Goal: Answer question/provide support: Share knowledge or assist other users

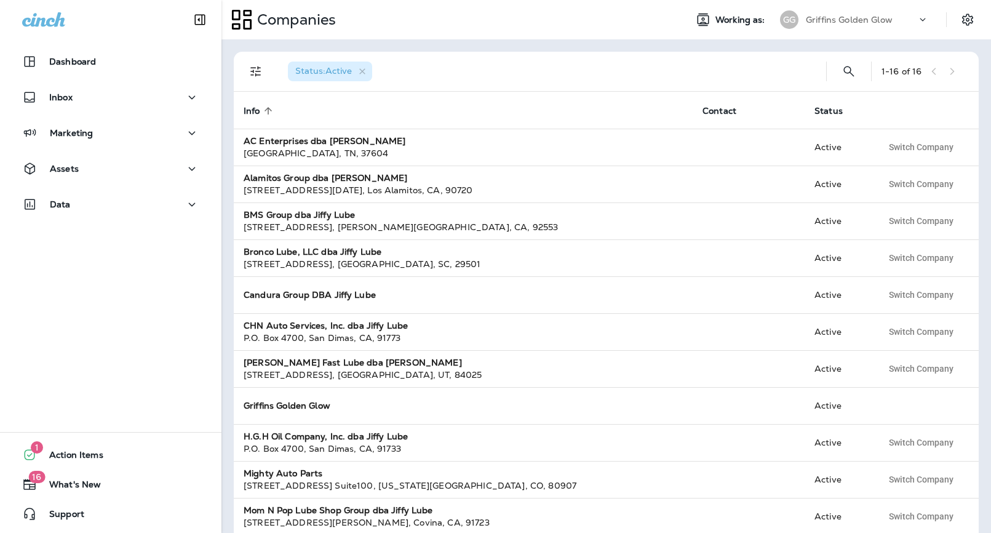
click at [894, 12] on div "Griffins Golden Glow" at bounding box center [861, 19] width 111 height 18
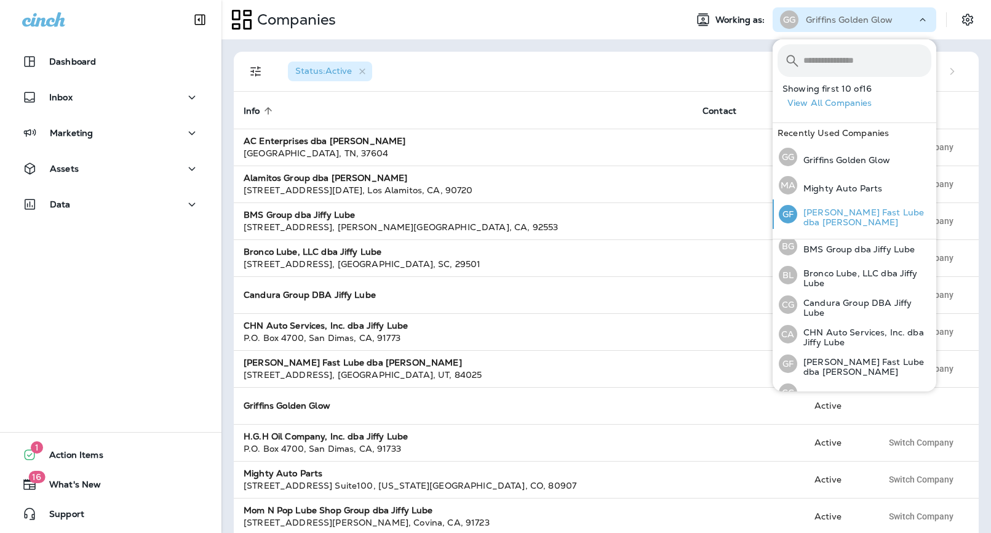
scroll to position [75, 0]
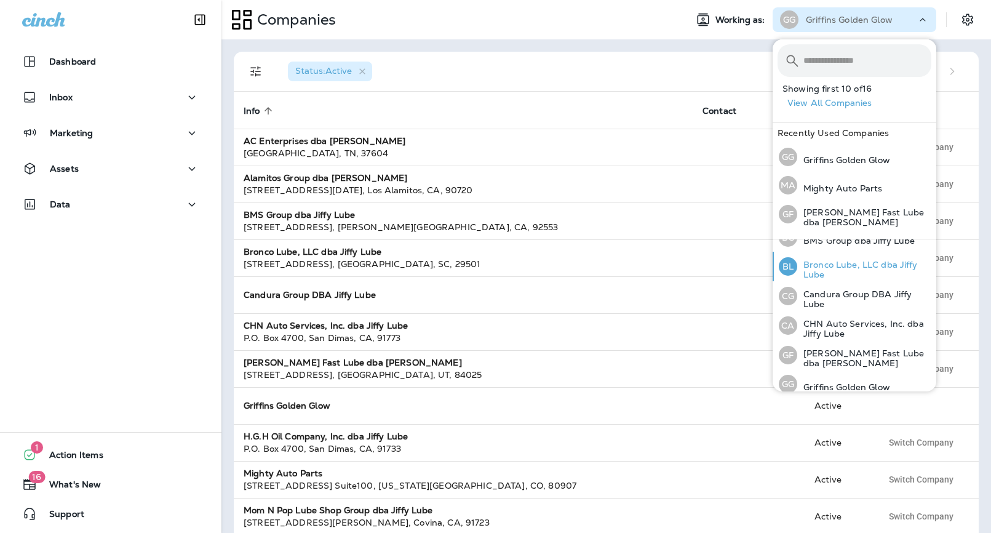
click at [838, 253] on div "BL Bronco Lube, LLC dba Jiffy Lube" at bounding box center [855, 267] width 162 height 30
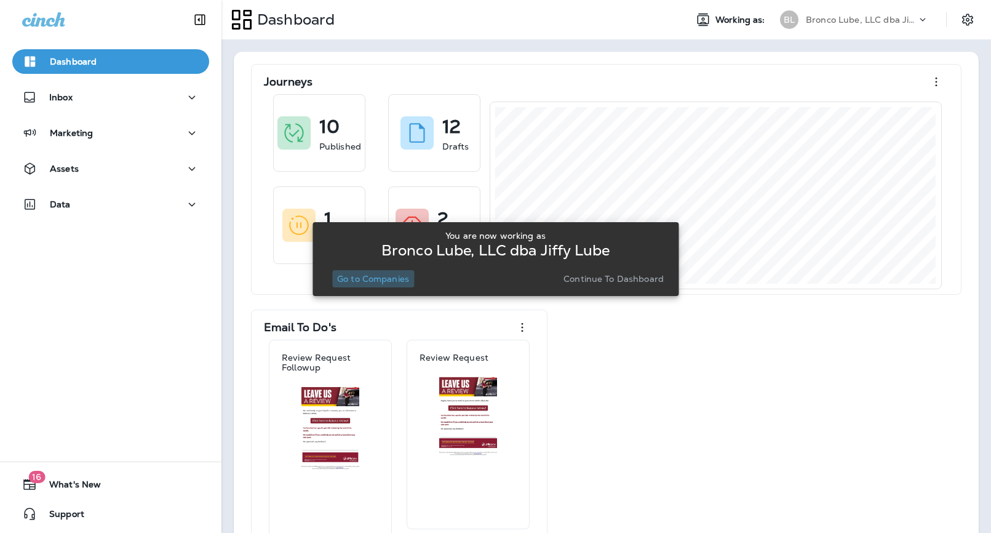
click at [388, 273] on button "Go to Companies" at bounding box center [373, 278] width 82 height 17
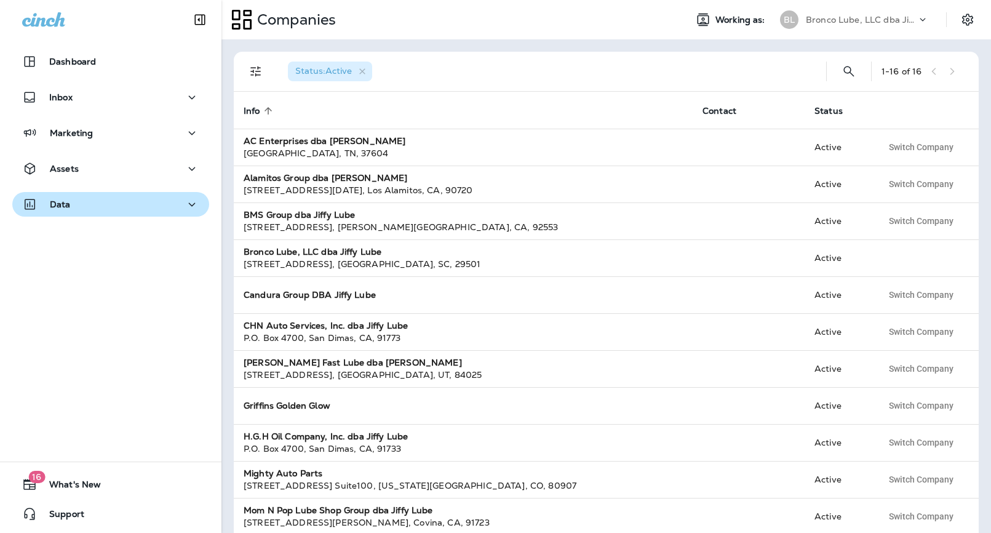
click at [66, 204] on p "Data" at bounding box center [60, 204] width 21 height 10
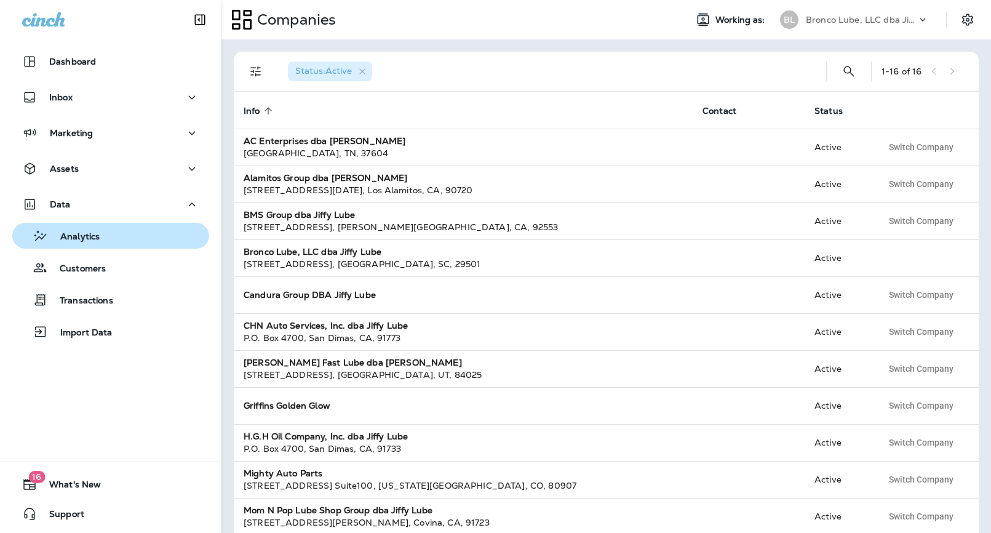
click at [61, 247] on button "Analytics" at bounding box center [110, 236] width 197 height 26
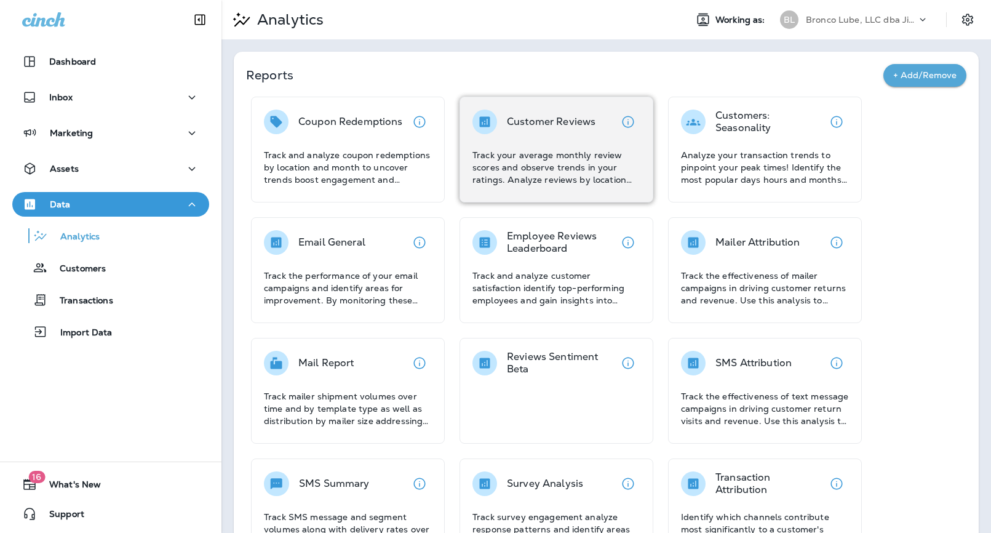
click at [558, 113] on div "Customer Reviews" at bounding box center [551, 122] width 89 height 25
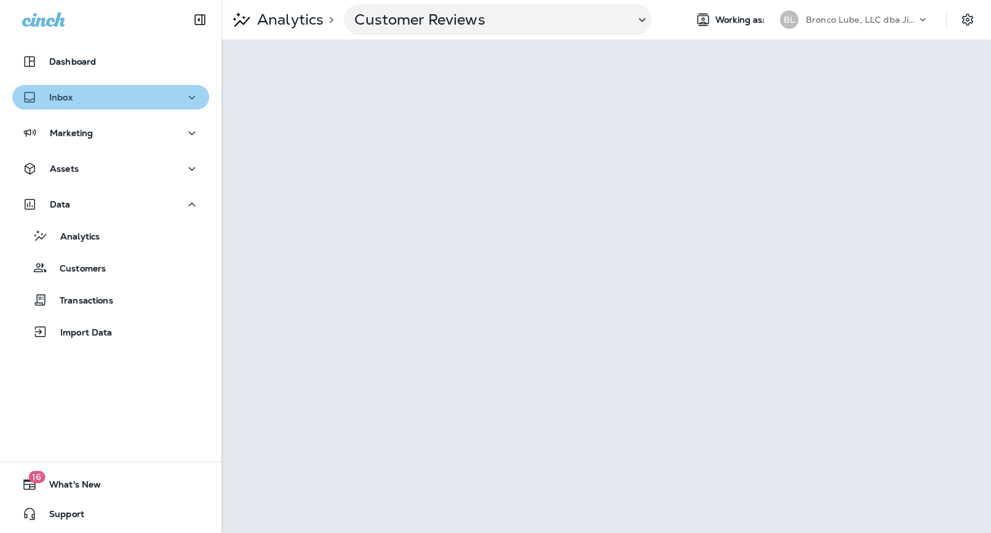
click at [79, 108] on button "Inbox" at bounding box center [110, 97] width 197 height 25
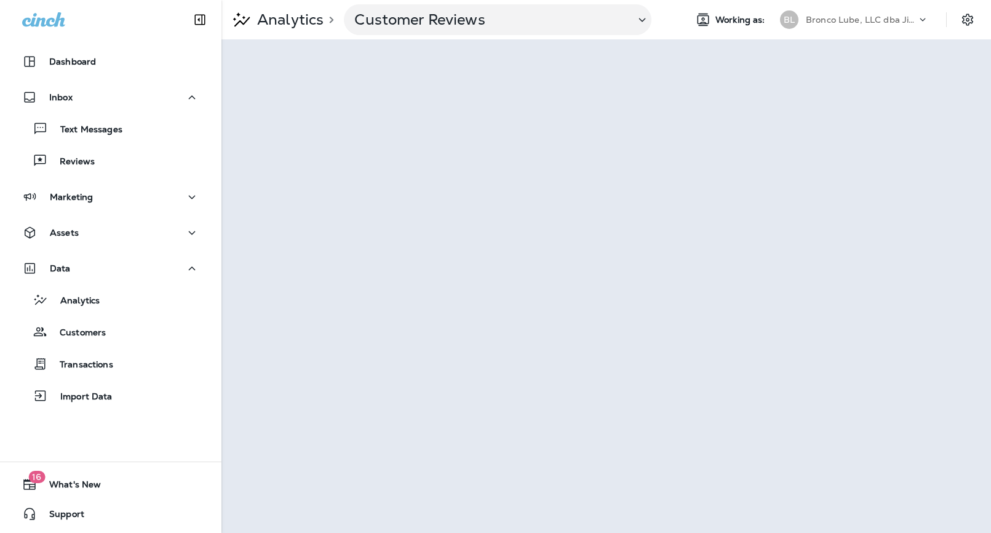
click at [70, 174] on div "Inbox Text Messages Reviews" at bounding box center [111, 132] width 222 height 95
click at [73, 163] on p "Reviews" at bounding box center [70, 162] width 47 height 12
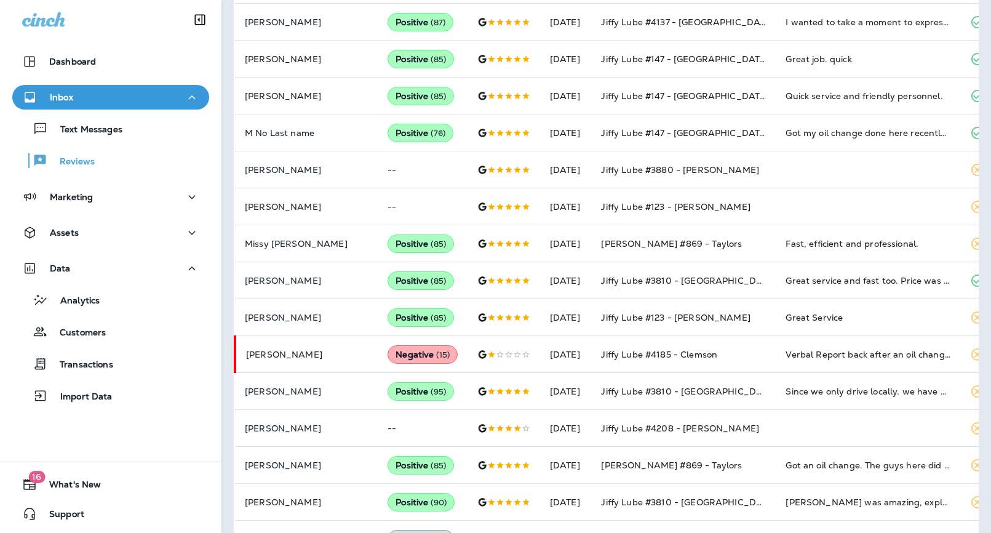
scroll to position [433, 0]
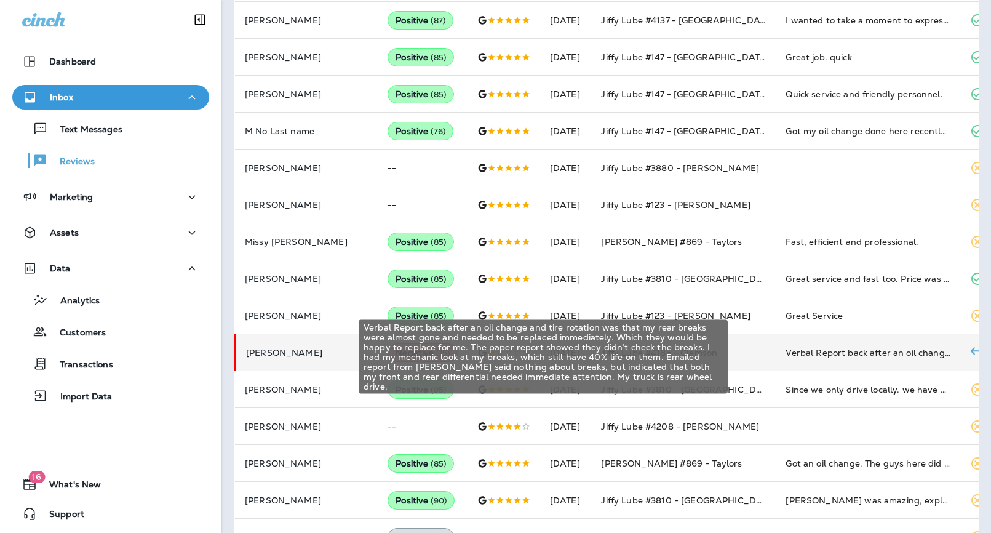
click at [786, 358] on div "Verbal Report back after an oil change and tire rotation was that my rear break…" at bounding box center [868, 352] width 165 height 12
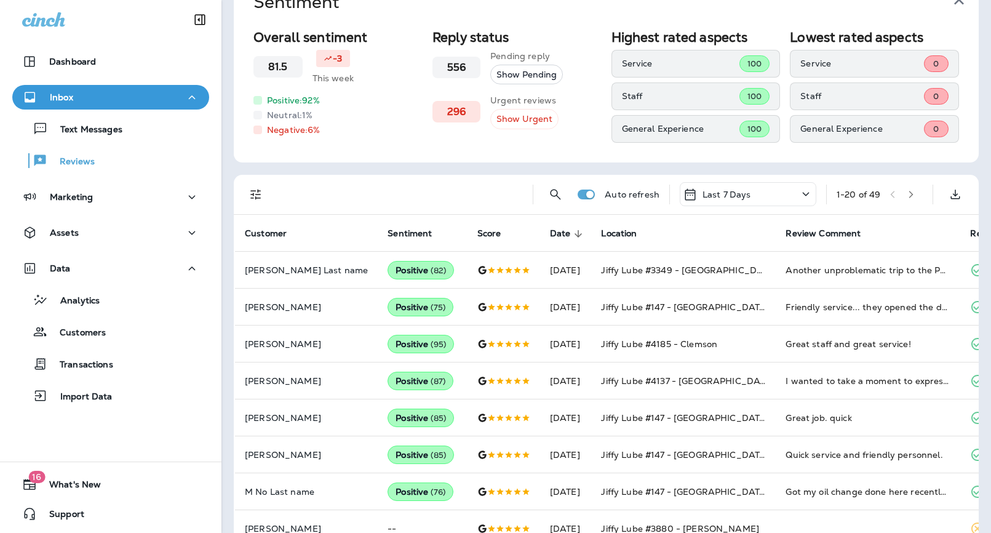
scroll to position [0, 0]
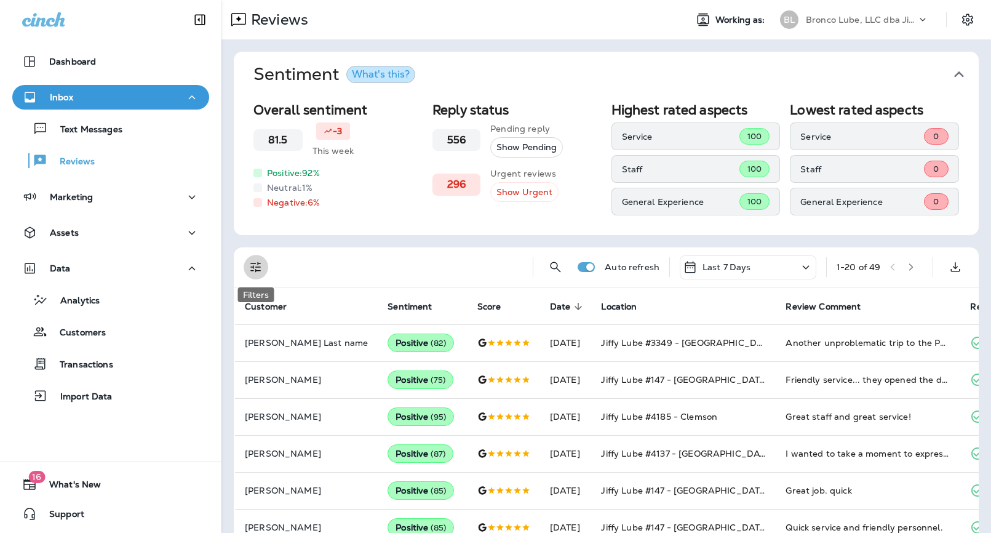
click at [249, 265] on icon "Filters" at bounding box center [256, 267] width 15 height 15
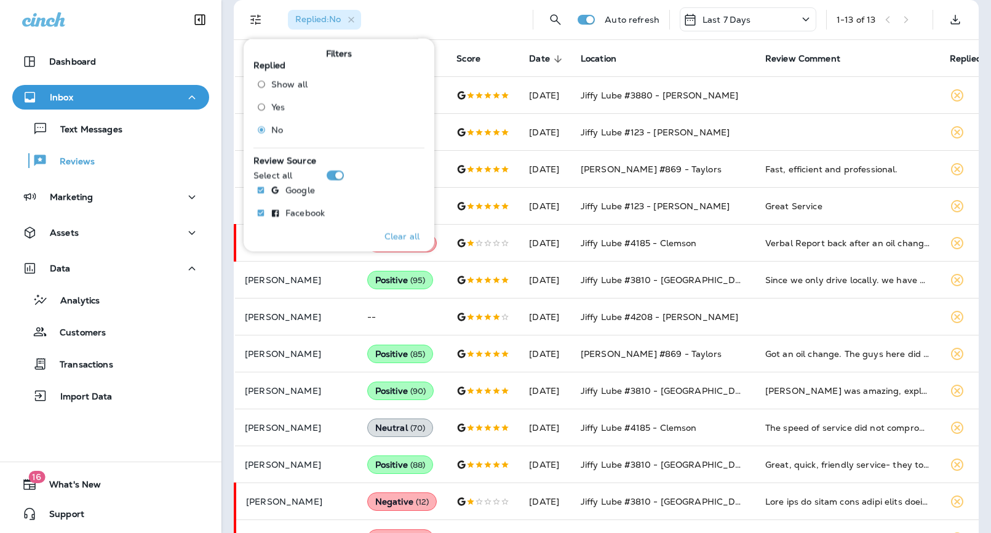
scroll to position [282, 0]
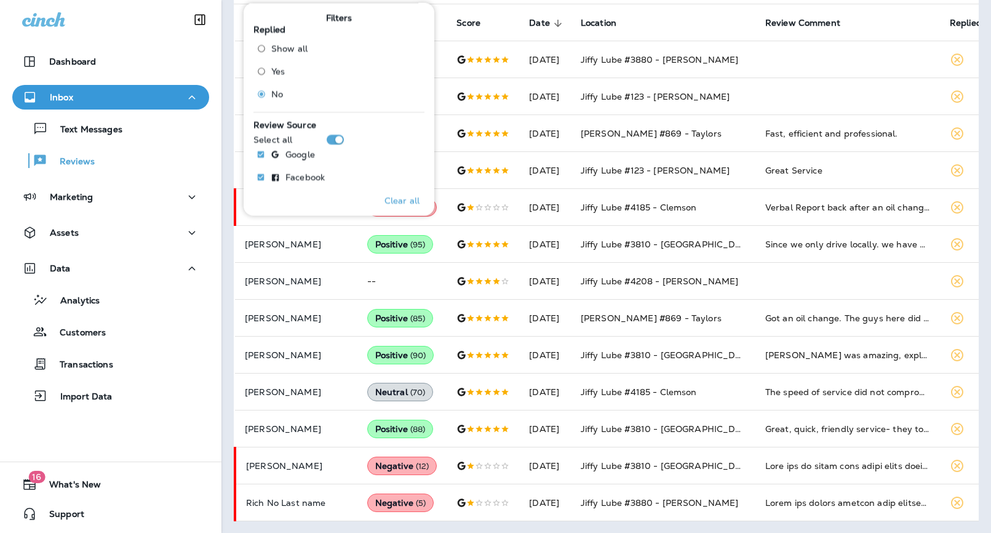
click at [611, 529] on div "Sentiment Overall sentiment 81.5 -3 This week Positive: 92 % Neutral: 1 % Negat…" at bounding box center [607, 145] width 770 height 777
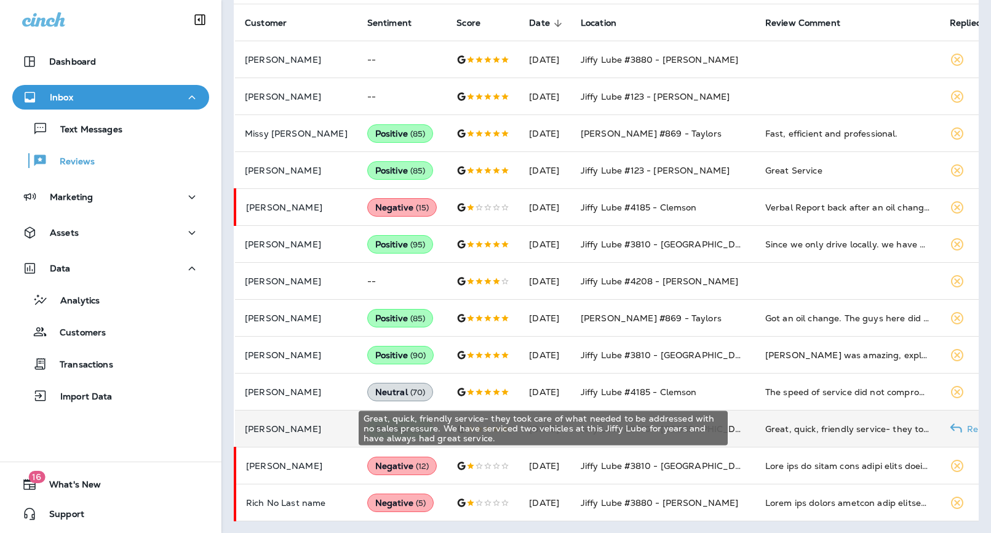
click at [792, 425] on div "Great, quick, friendly service- they took care of what needed to be addressed w…" at bounding box center [848, 429] width 165 height 12
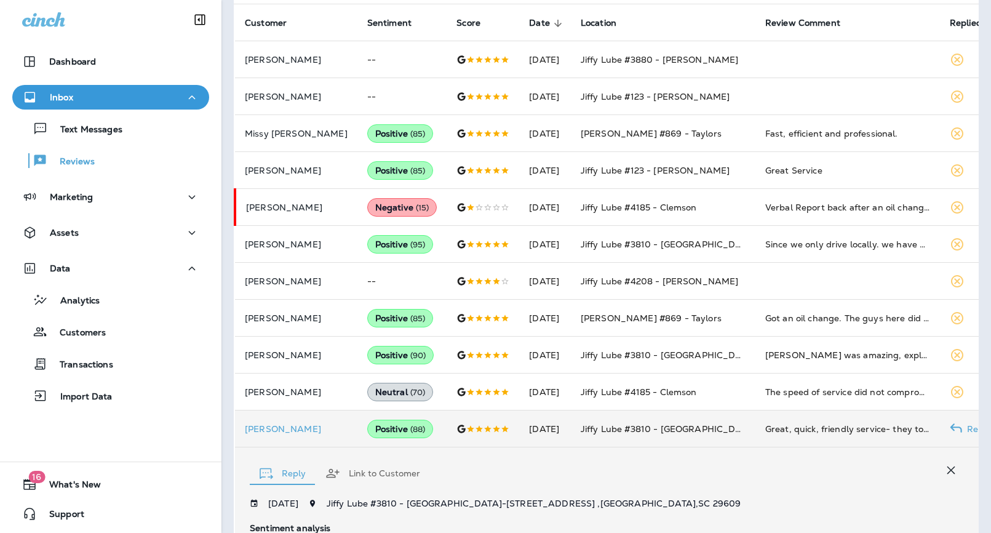
scroll to position [571, 0]
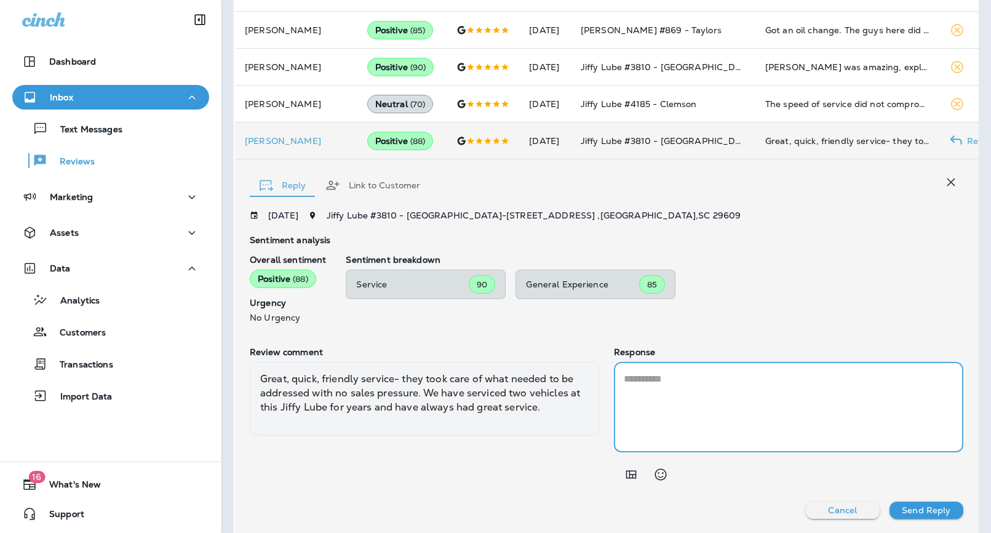
click at [670, 394] on textarea at bounding box center [789, 407] width 330 height 71
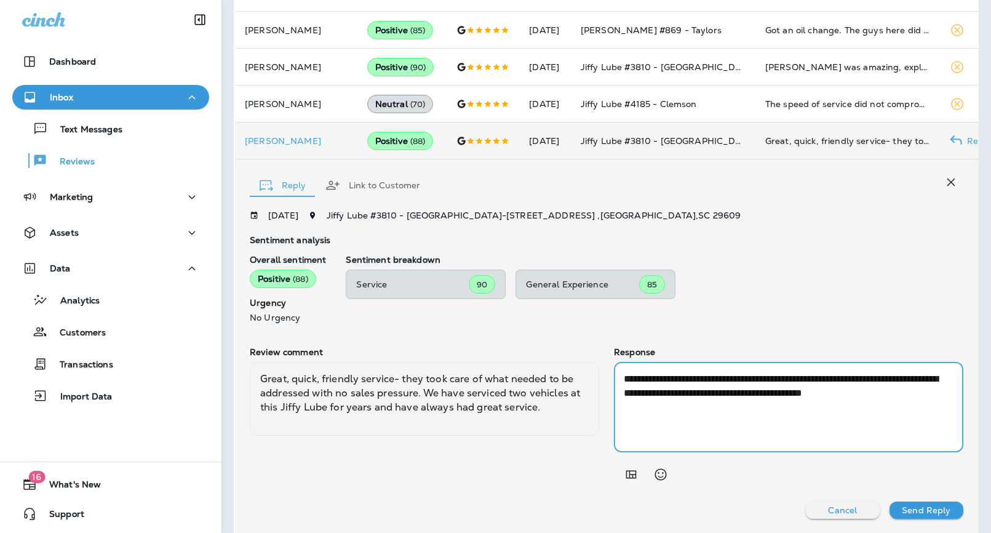
type textarea "**********"
click at [913, 510] on p "Send Reply" at bounding box center [926, 510] width 49 height 10
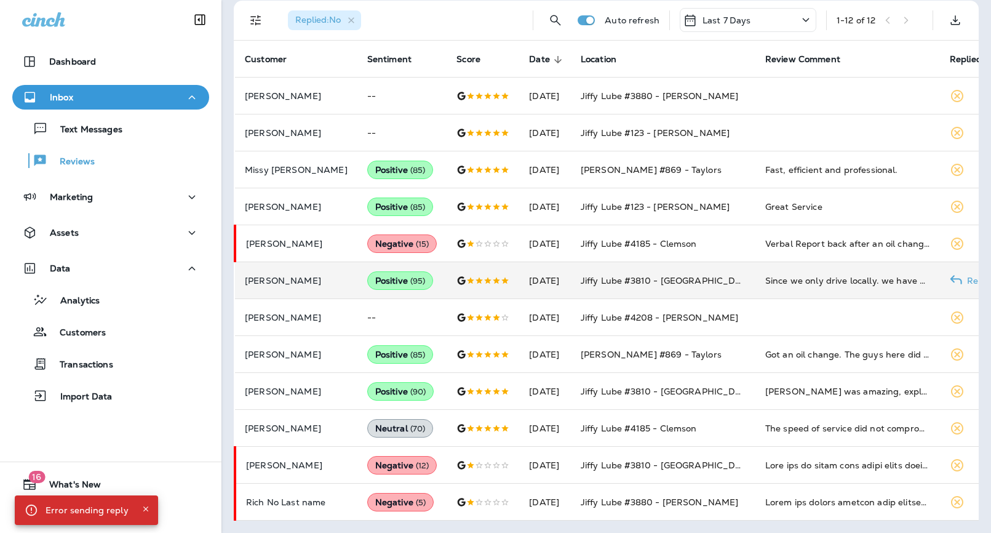
scroll to position [246, 0]
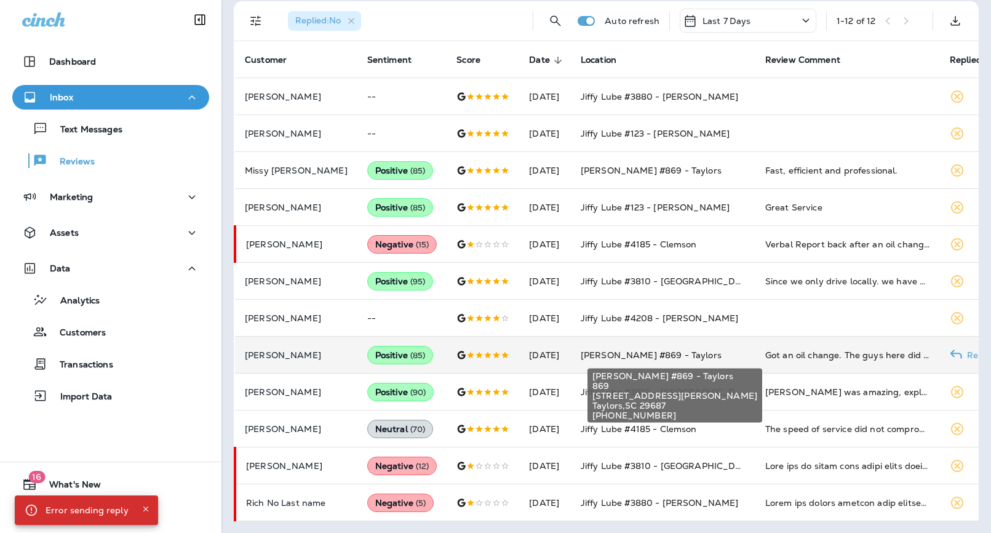
click at [652, 351] on span "[PERSON_NAME] #869 - Taylors" at bounding box center [651, 355] width 141 height 11
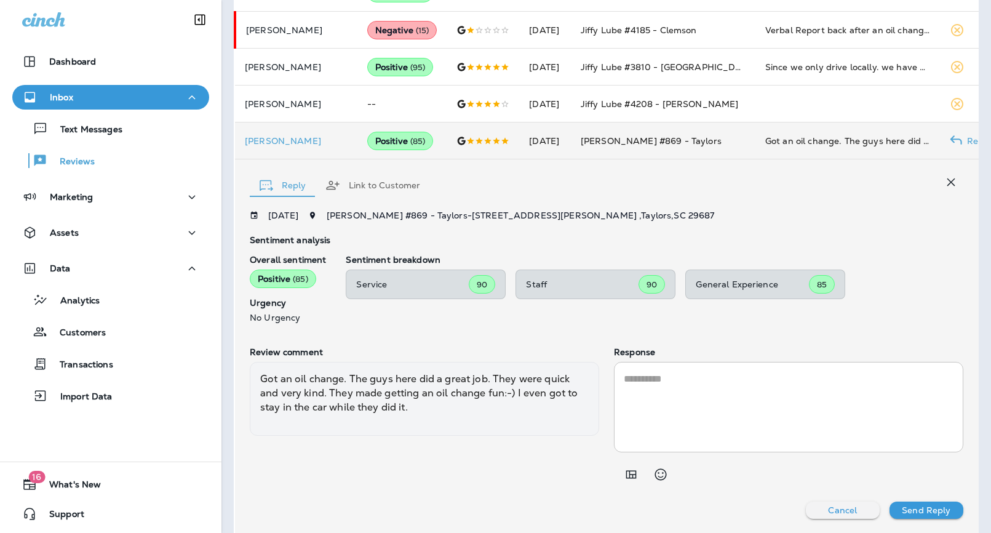
click at [659, 379] on textarea at bounding box center [789, 407] width 330 height 71
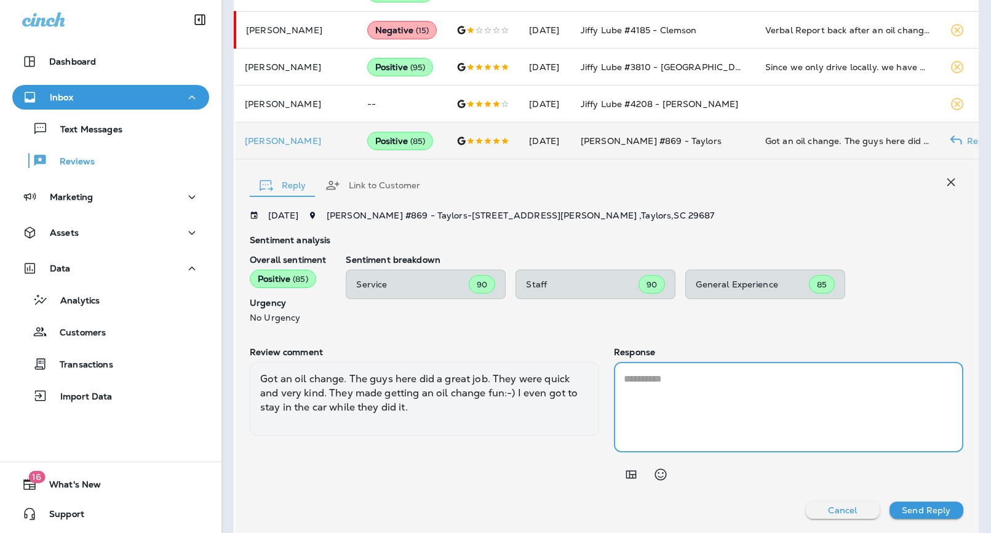
paste textarea "**********"
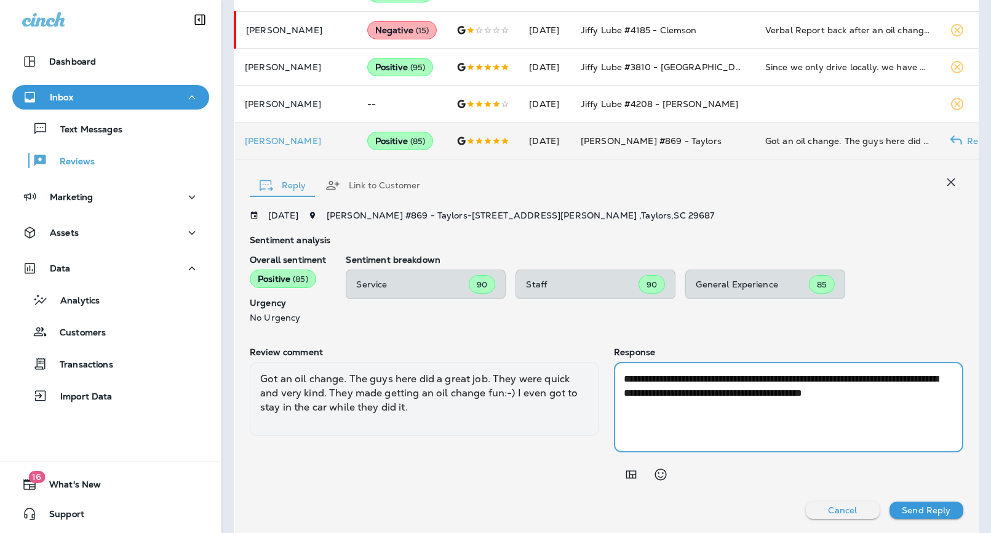
type textarea "**********"
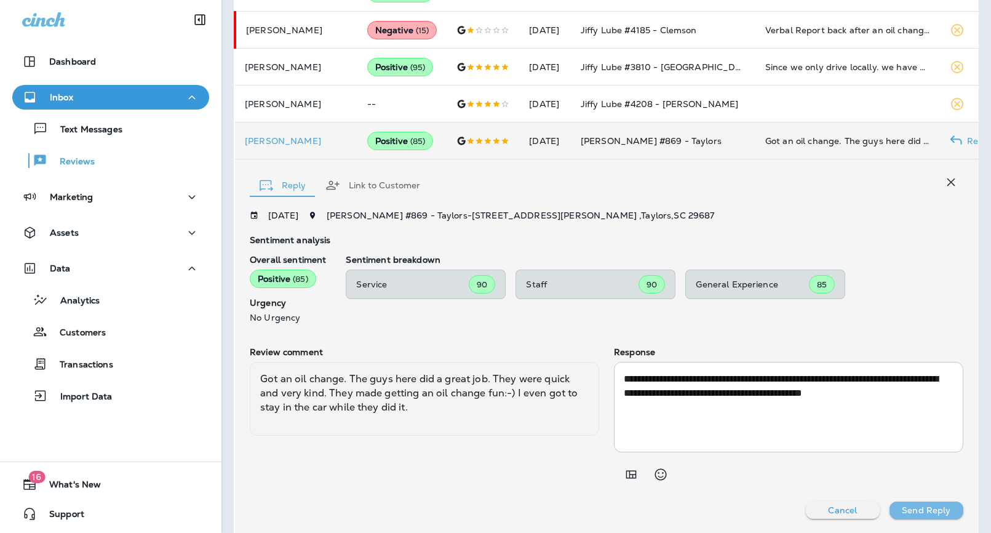
click at [906, 508] on p "Send Reply" at bounding box center [926, 510] width 49 height 10
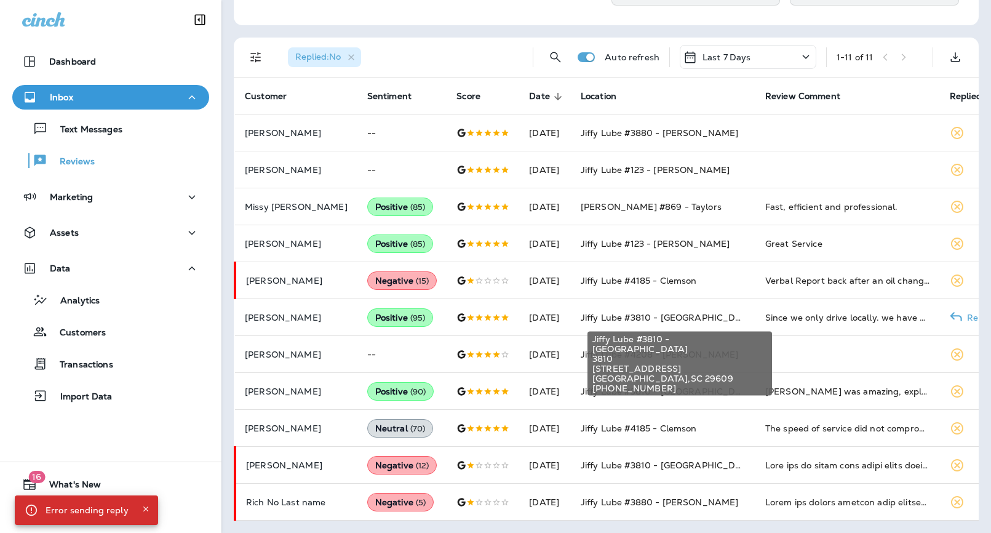
scroll to position [209, 0]
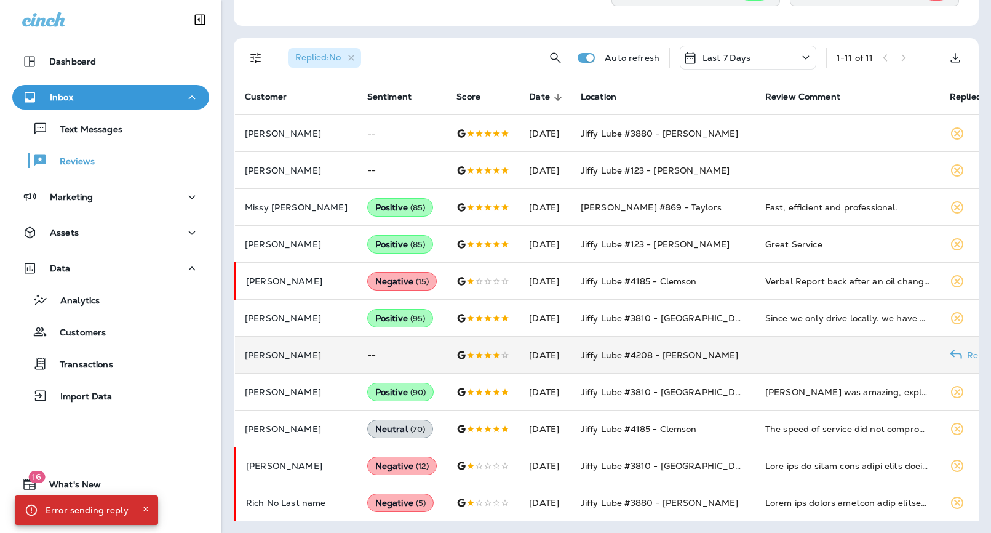
click at [764, 350] on td at bounding box center [848, 355] width 185 height 37
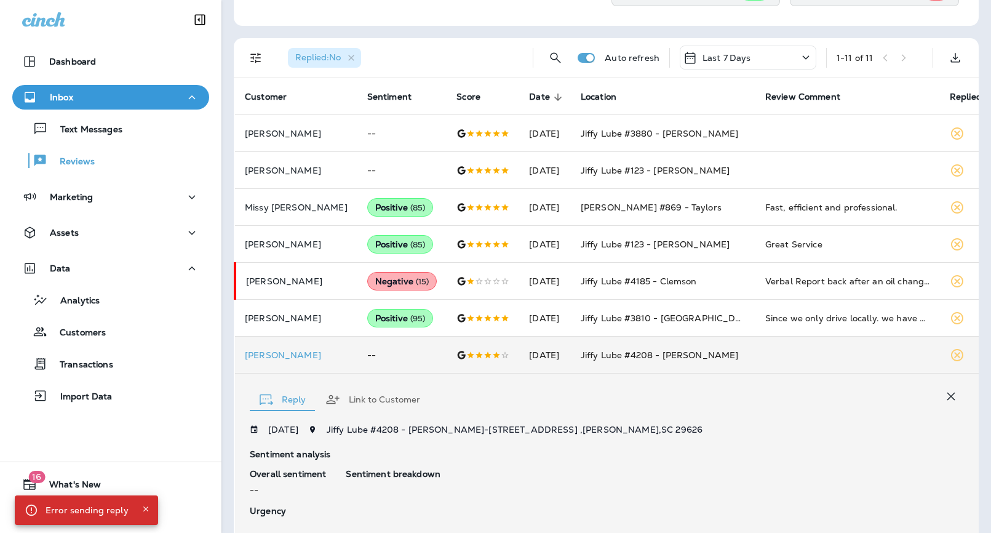
scroll to position [407, 0]
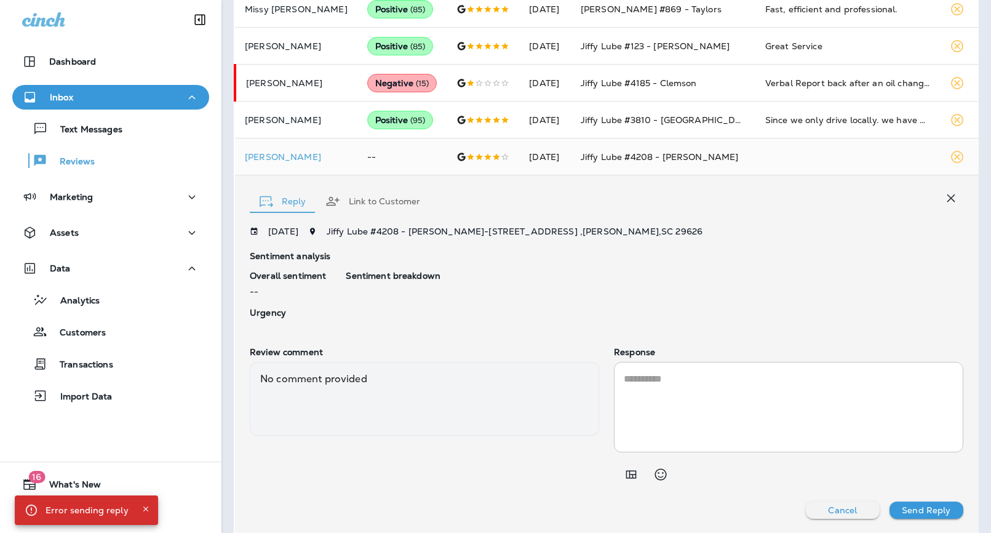
click at [694, 386] on textarea at bounding box center [789, 407] width 330 height 71
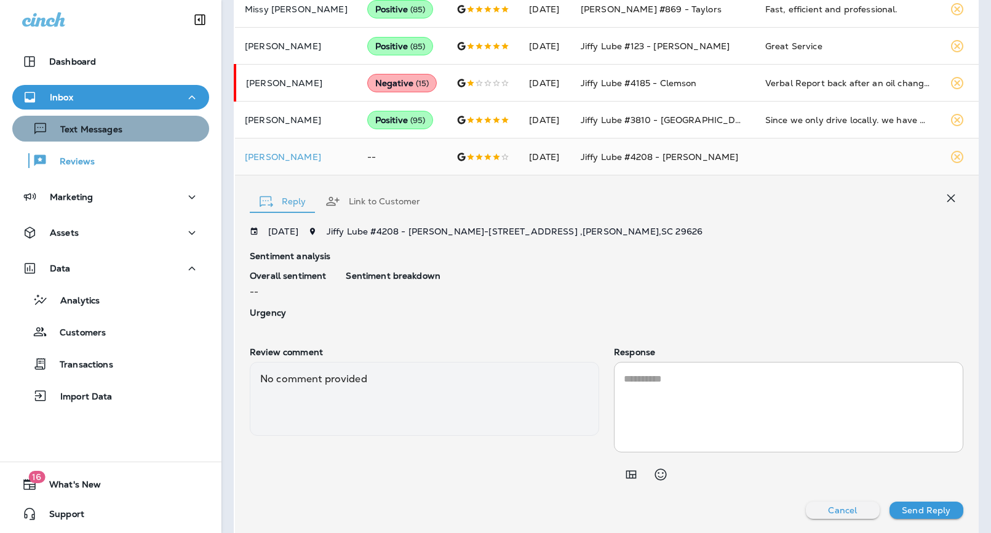
click at [81, 124] on p "Text Messages" at bounding box center [85, 130] width 74 height 12
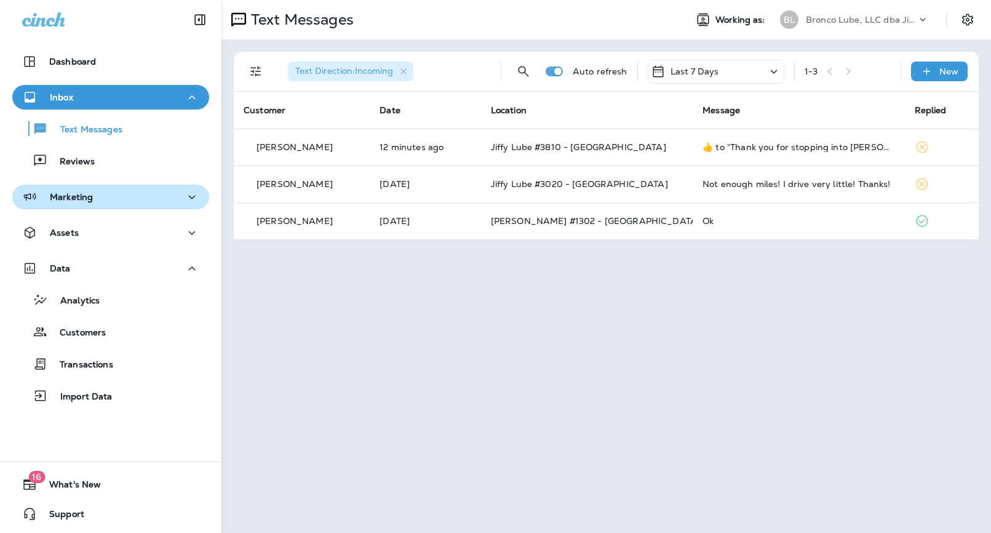
click at [82, 195] on p "Marketing" at bounding box center [71, 197] width 43 height 10
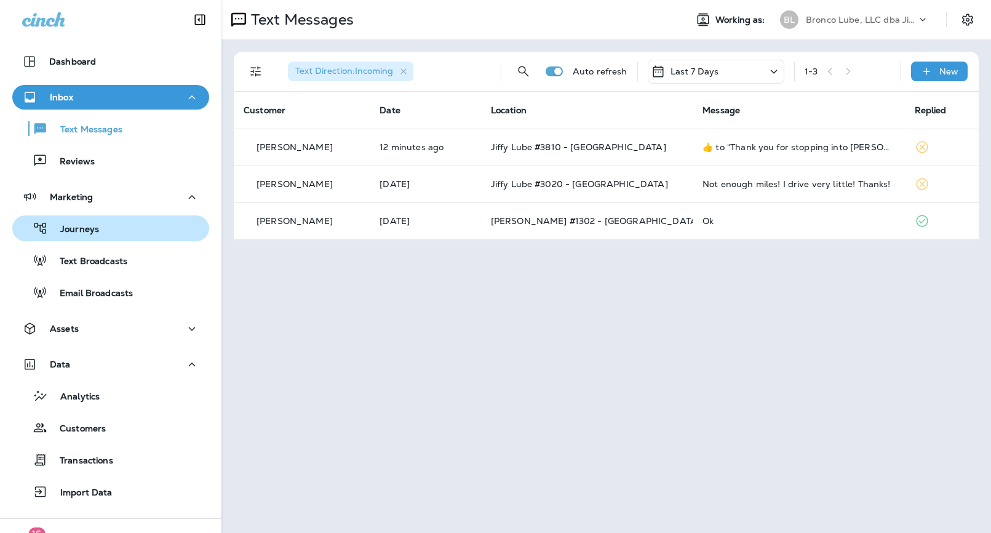
click at [81, 232] on p "Journeys" at bounding box center [73, 230] width 51 height 12
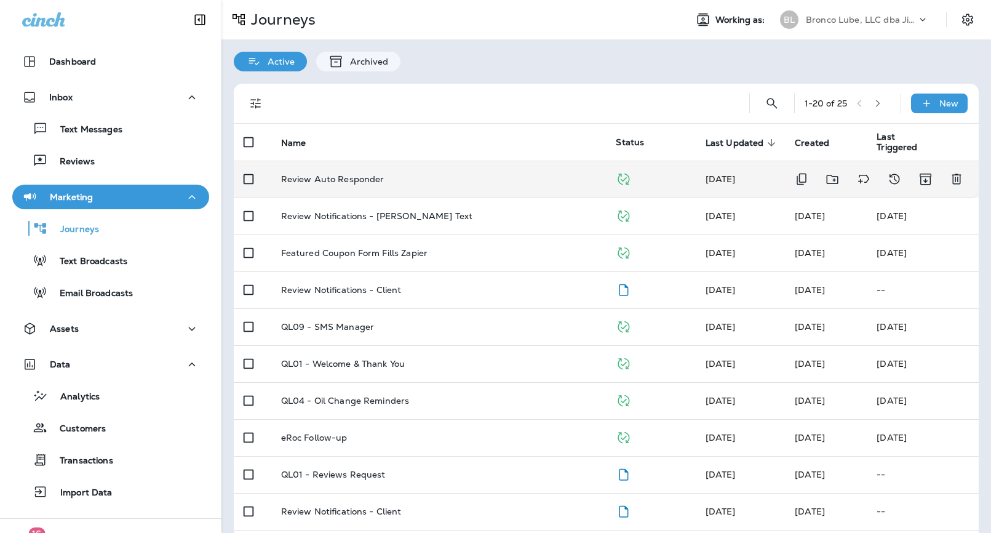
click at [416, 173] on td "Review Auto Responder" at bounding box center [438, 179] width 335 height 37
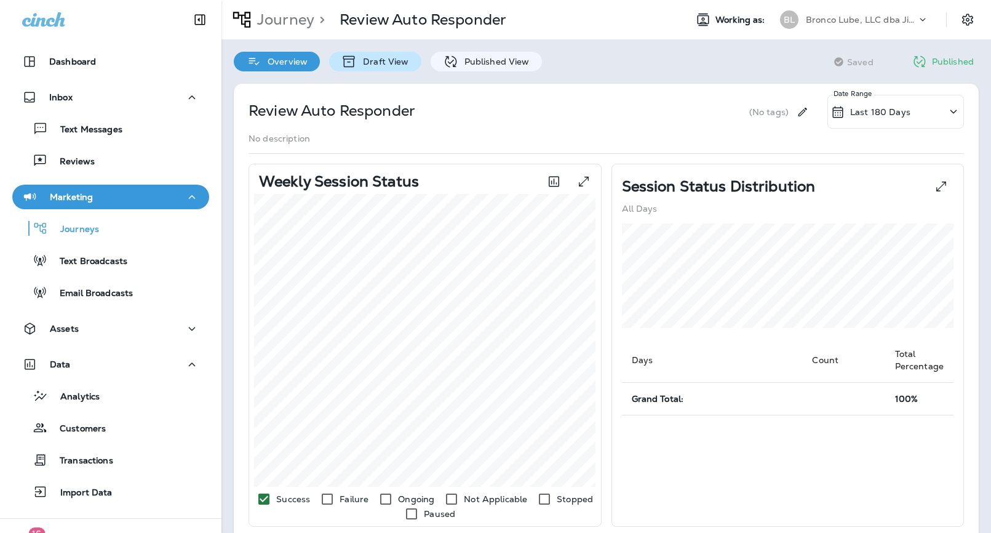
click at [398, 65] on p "Draft View" at bounding box center [383, 62] width 52 height 10
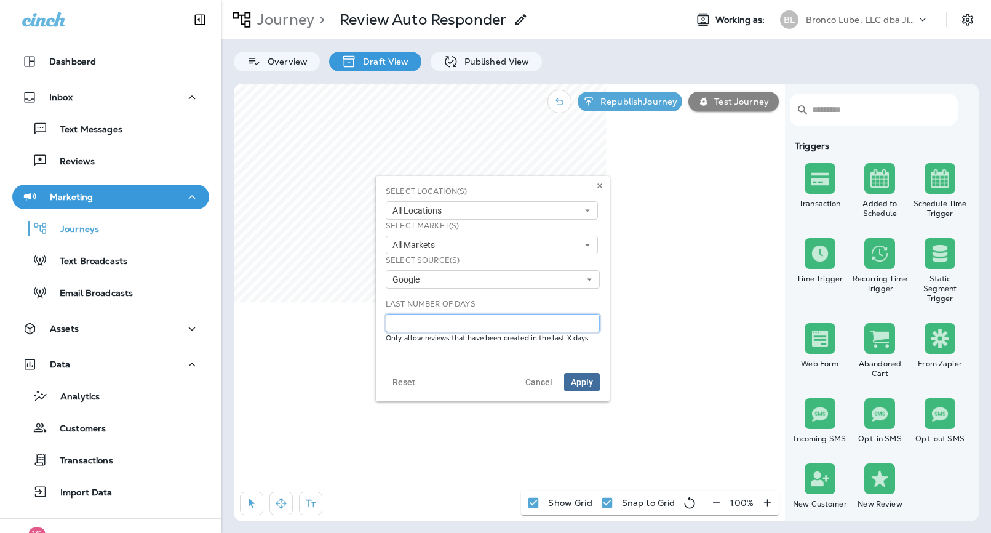
click at [521, 319] on input "number" at bounding box center [493, 323] width 214 height 18
type input "*"
click at [586, 383] on span "Apply" at bounding box center [582, 382] width 22 height 9
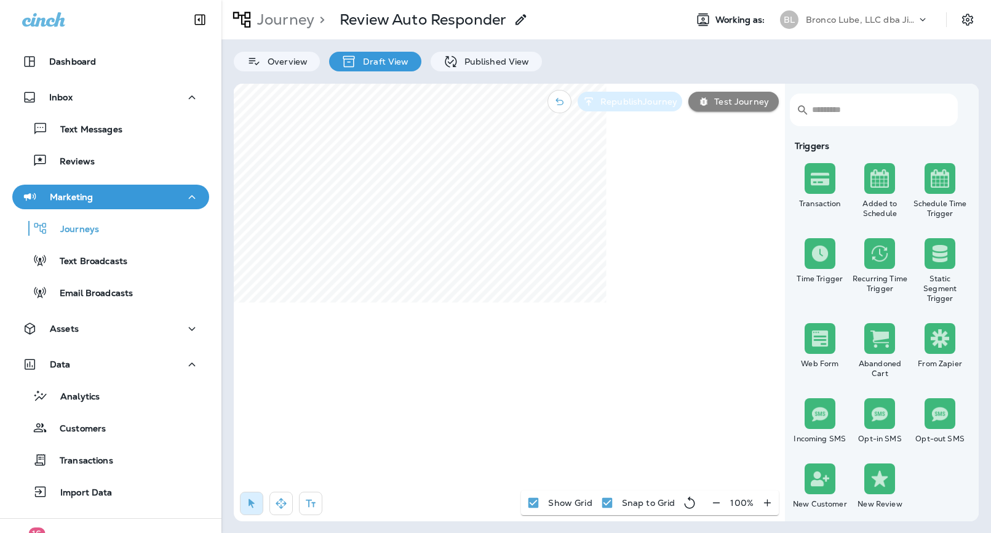
click at [656, 97] on p "Republish Journey" at bounding box center [637, 102] width 82 height 10
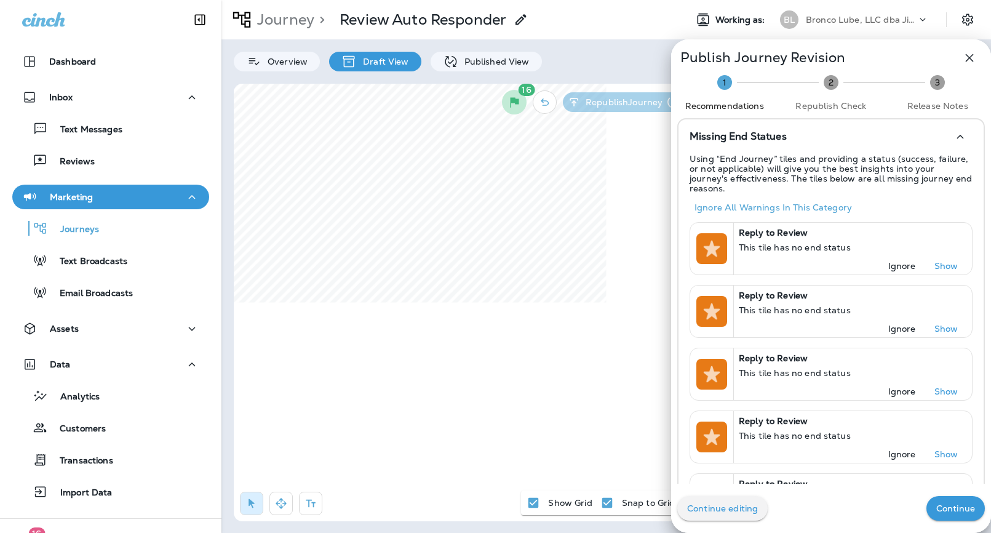
click at [946, 507] on p "Continue" at bounding box center [956, 508] width 39 height 10
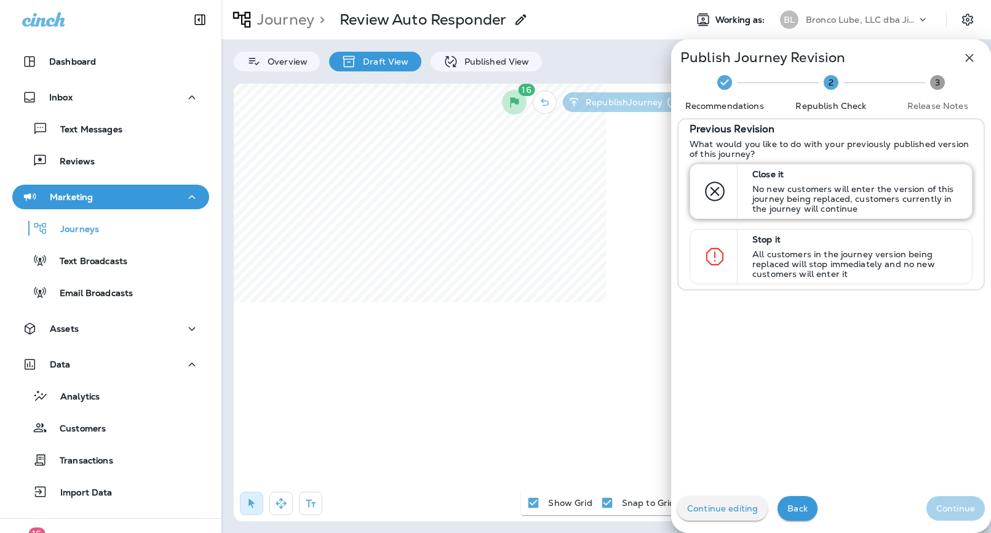
click at [786, 186] on p "No new customers will enter the version of this journey being replaced, custome…" at bounding box center [857, 199] width 209 height 30
click at [958, 508] on p "Continue" at bounding box center [956, 508] width 39 height 10
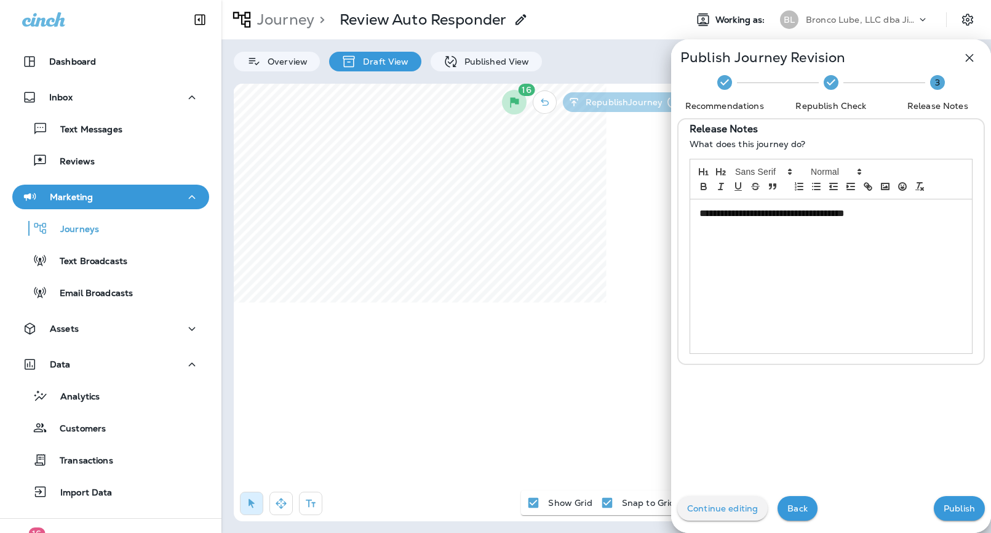
click at [958, 508] on p "Publish" at bounding box center [959, 508] width 31 height 10
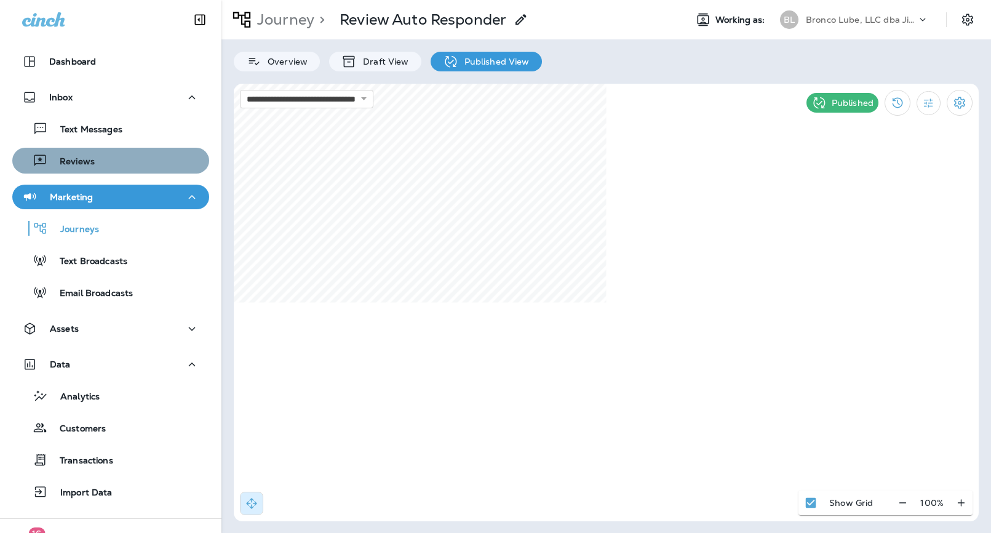
click at [93, 162] on div "Reviews" at bounding box center [110, 160] width 187 height 18
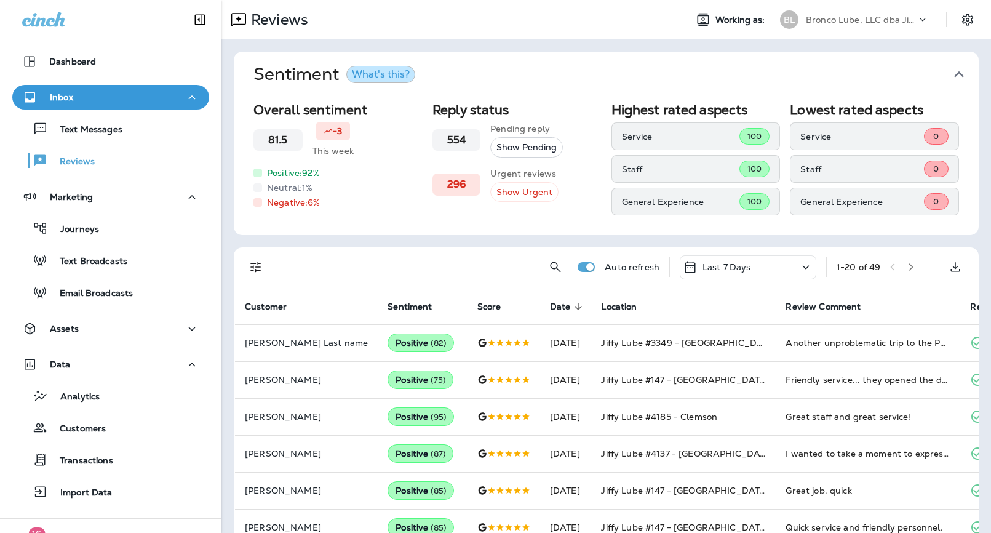
click at [253, 264] on icon "Filters" at bounding box center [256, 267] width 15 height 15
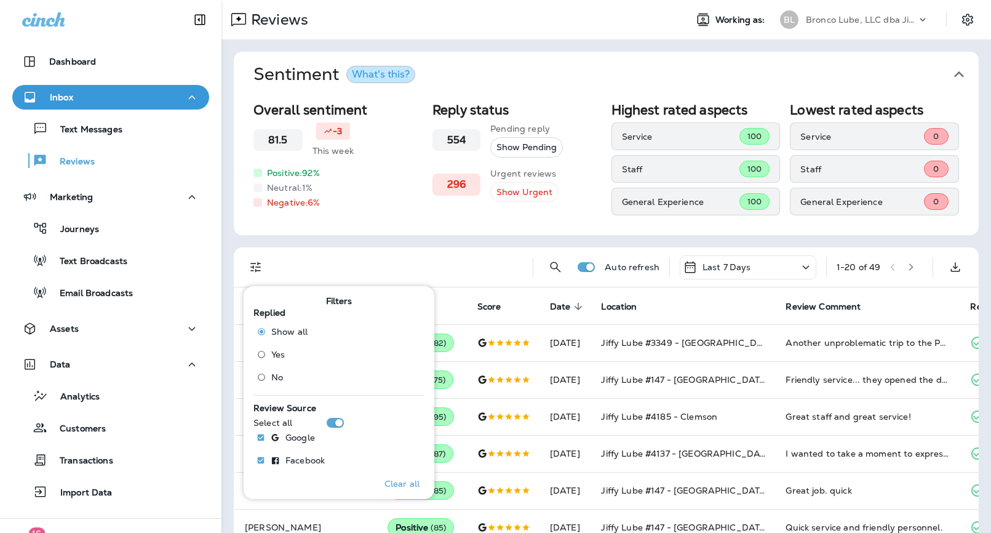
click at [278, 374] on span "No" at bounding box center [277, 377] width 12 height 10
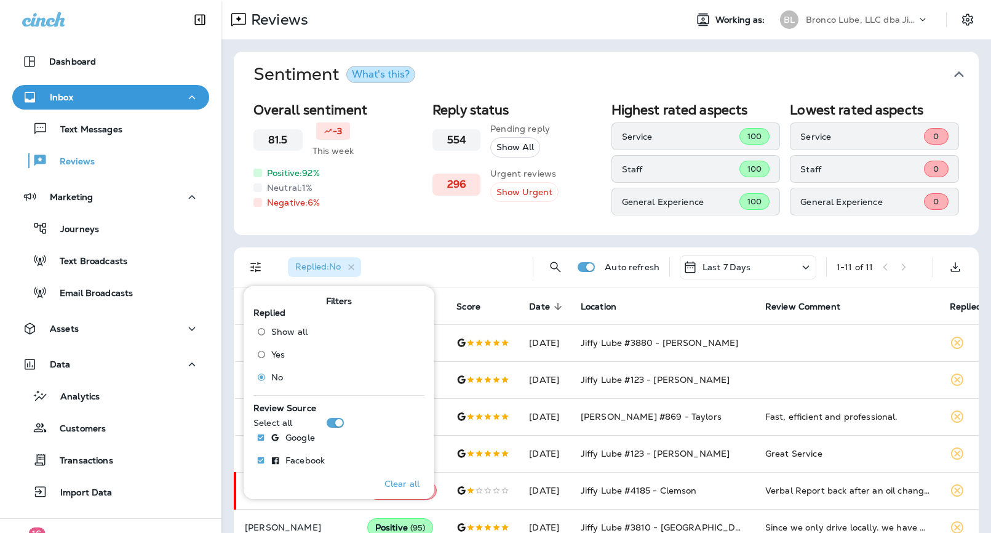
click at [601, 228] on div "Overall sentiment 81.5 -3 This week Positive: 92 % Neutral: 1 % Negative: 6 % R…" at bounding box center [606, 166] width 745 height 138
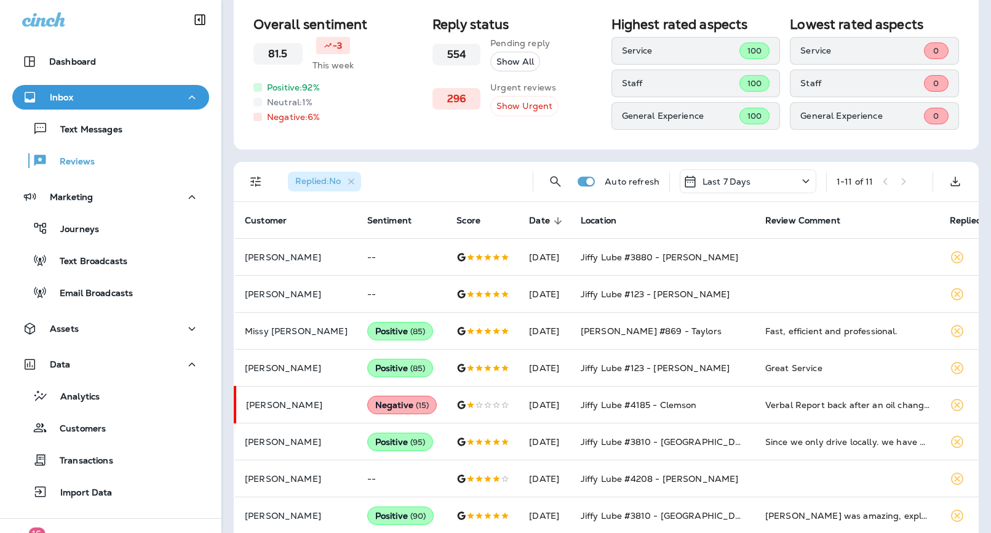
scroll to position [209, 0]
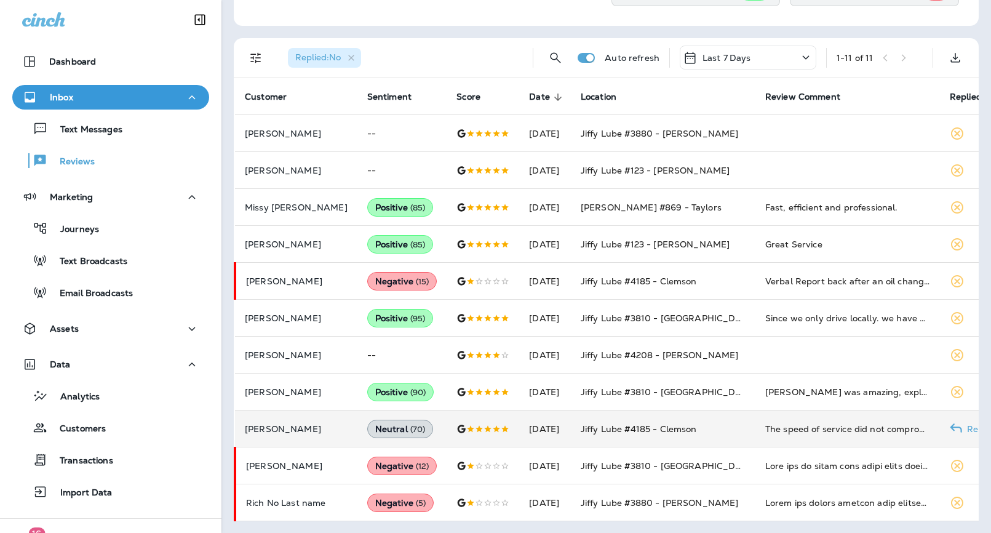
click at [571, 425] on td "[DATE]" at bounding box center [545, 428] width 52 height 37
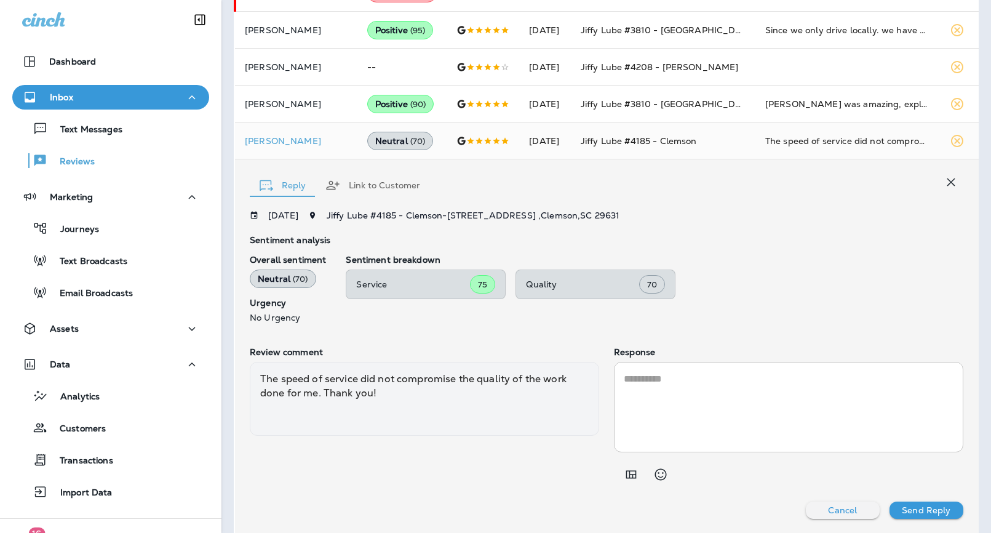
click at [944, 182] on icon "button" at bounding box center [951, 182] width 15 height 15
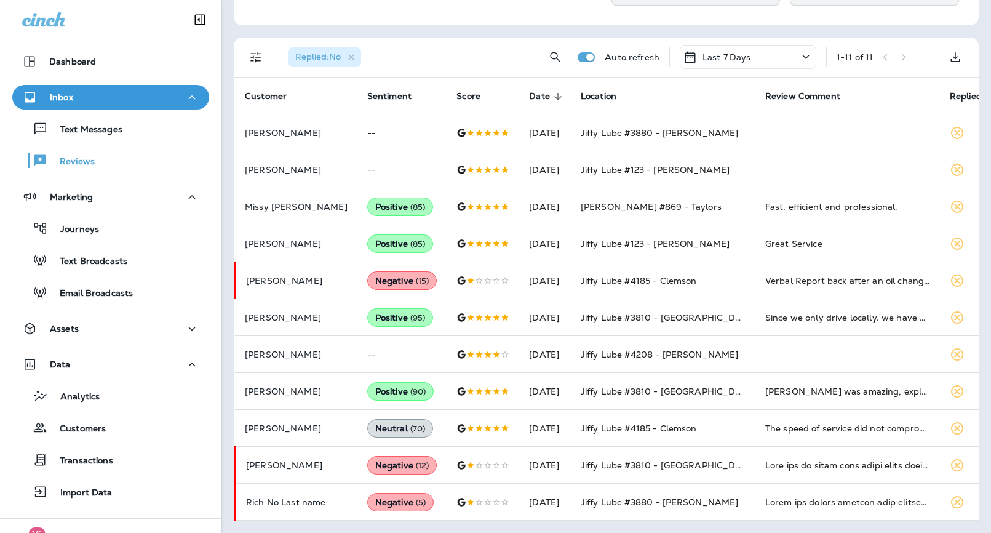
scroll to position [209, 0]
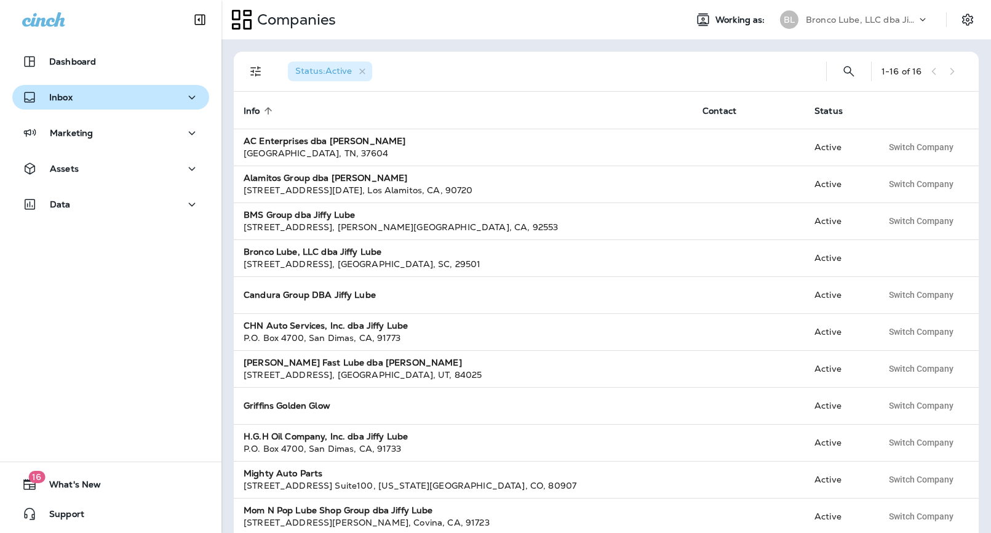
click at [86, 95] on div "Inbox" at bounding box center [110, 97] width 177 height 15
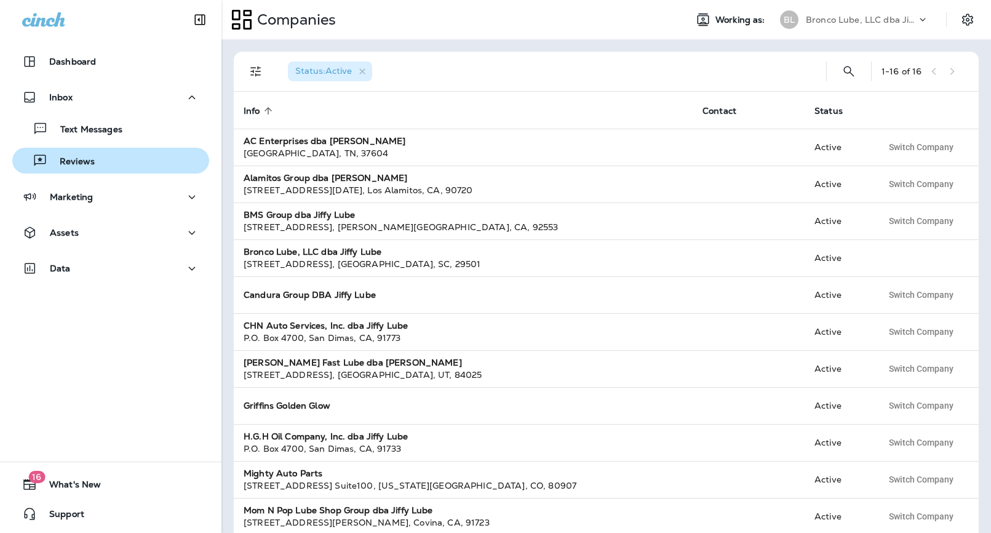
click at [73, 158] on p "Reviews" at bounding box center [70, 162] width 47 height 12
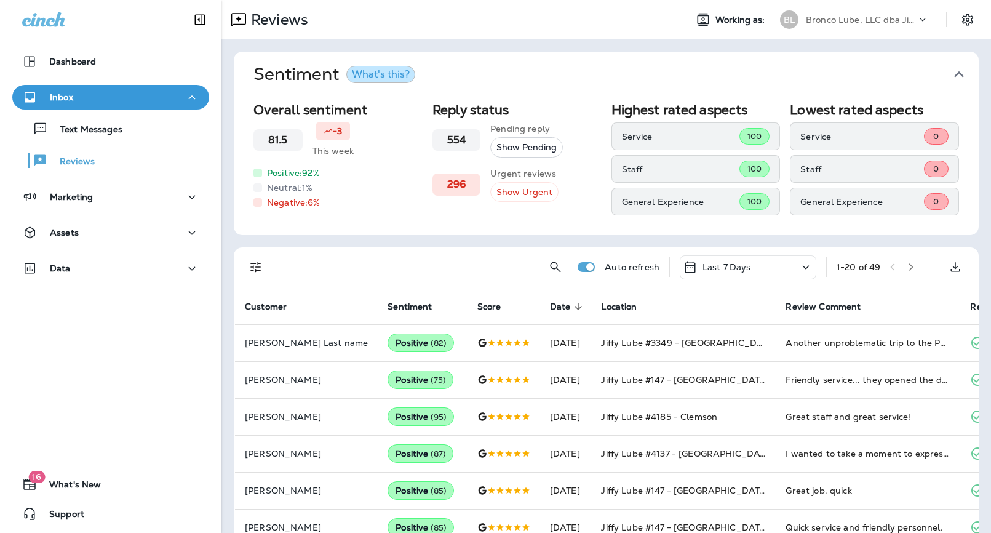
click at [899, 22] on p "Bronco Lube, LLC dba Jiffy Lube" at bounding box center [861, 20] width 111 height 10
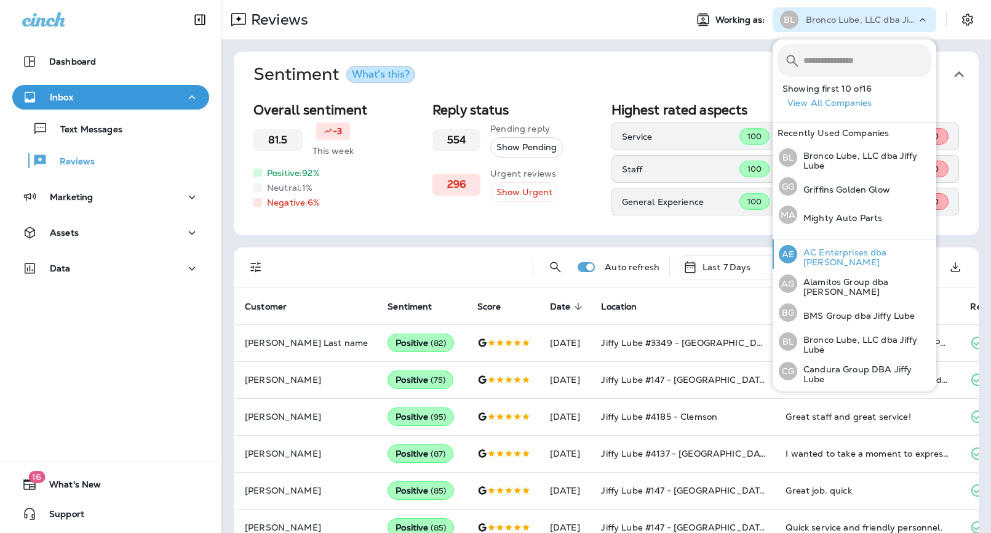
click at [828, 260] on p "AC Enterprises dba [PERSON_NAME]" at bounding box center [865, 257] width 134 height 20
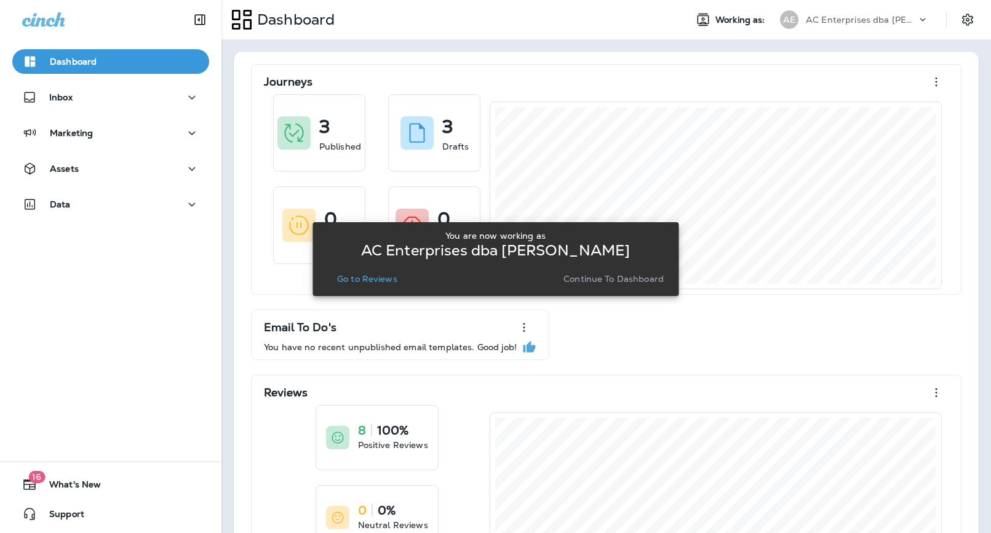
click at [372, 280] on p "Go to Reviews" at bounding box center [367, 279] width 60 height 10
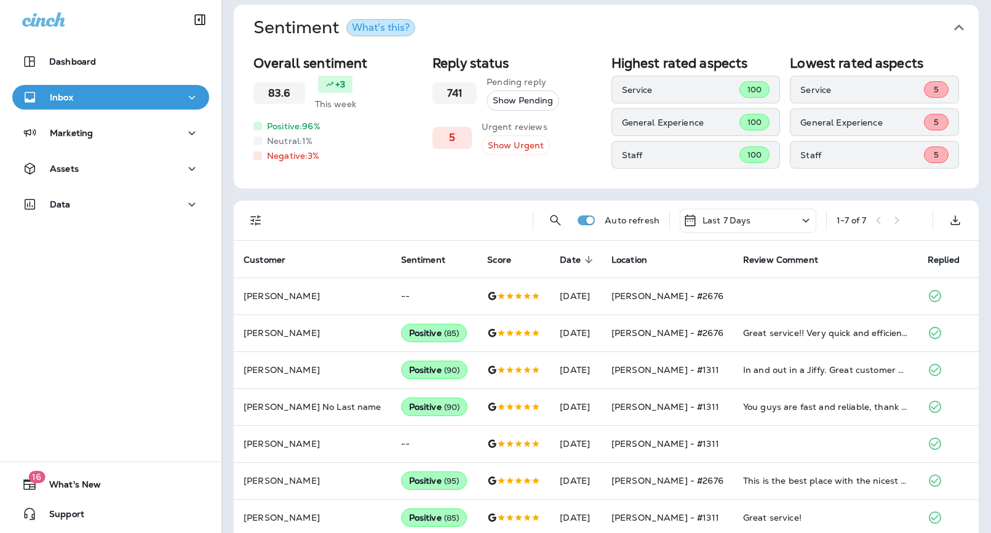
scroll to position [62, 0]
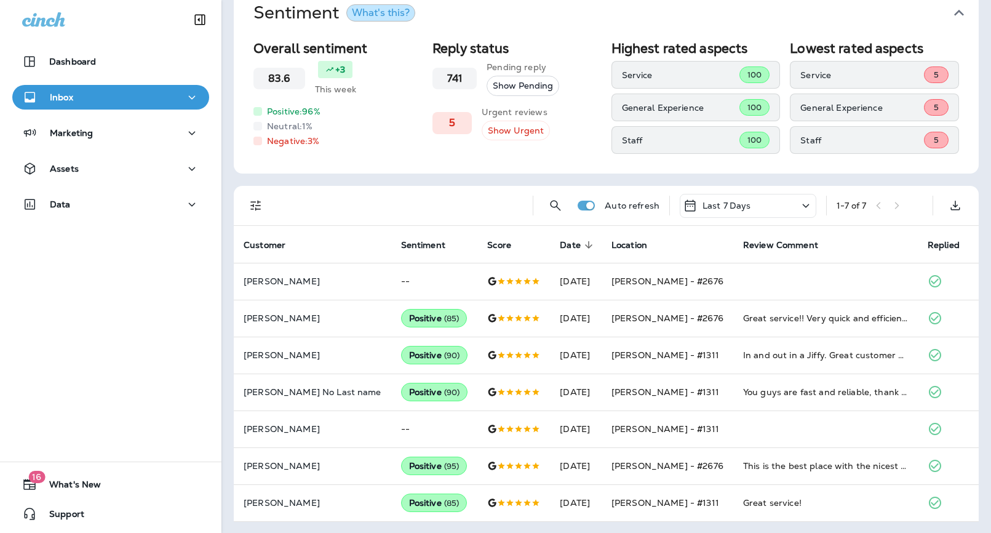
click at [805, 204] on icon at bounding box center [806, 205] width 15 height 15
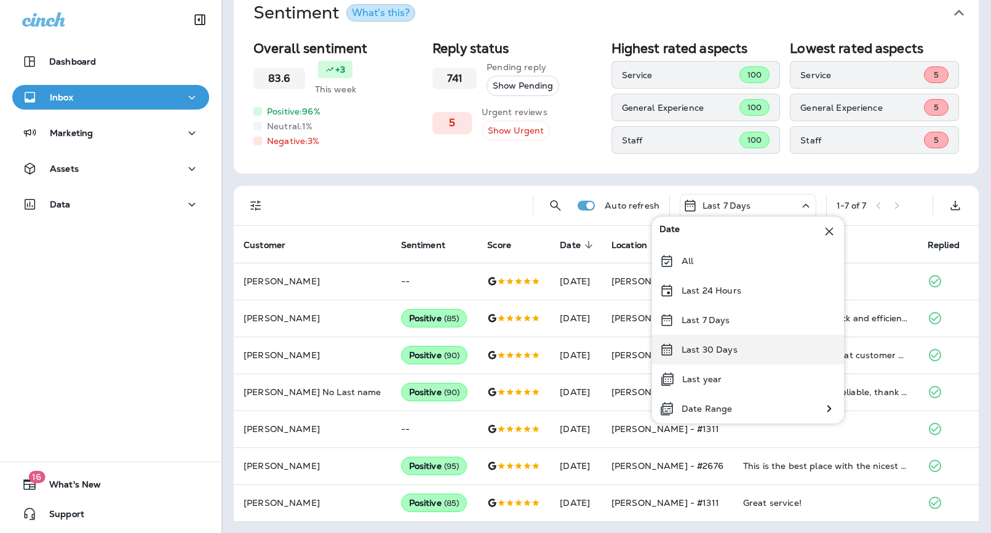
click at [742, 355] on div "Last 30 Days" at bounding box center [748, 350] width 192 height 30
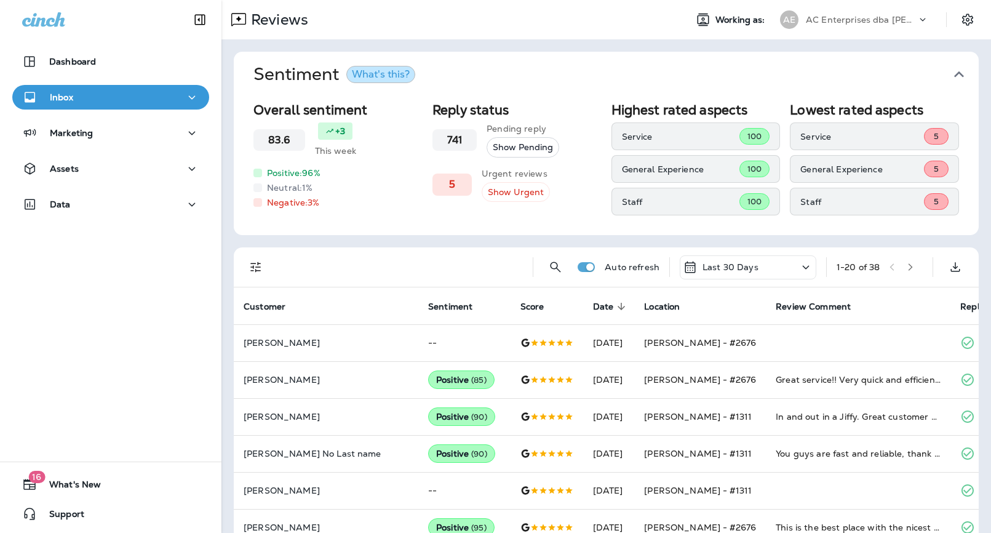
click at [373, 76] on div "What's this?" at bounding box center [381, 75] width 58 height 10
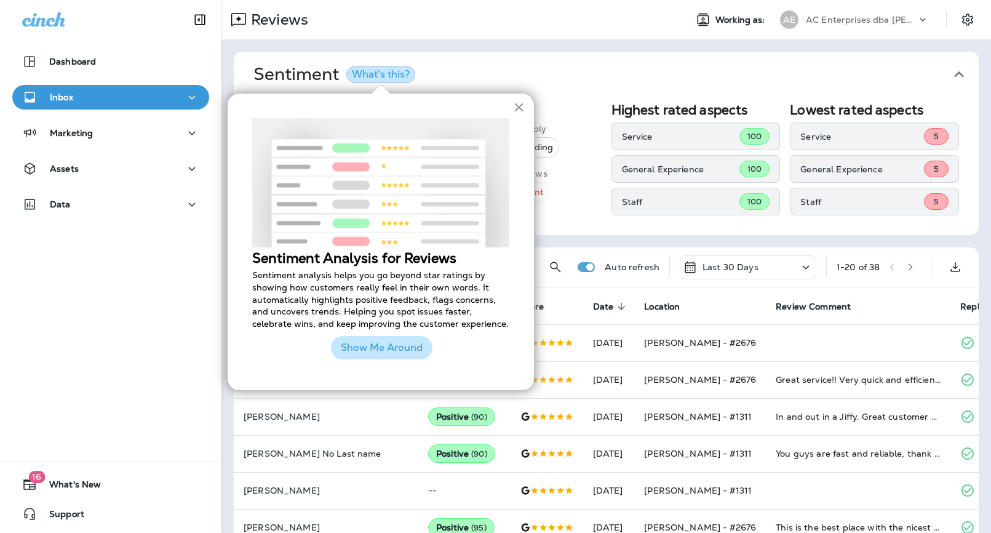
click at [358, 345] on button "Show Me Around" at bounding box center [382, 347] width 102 height 23
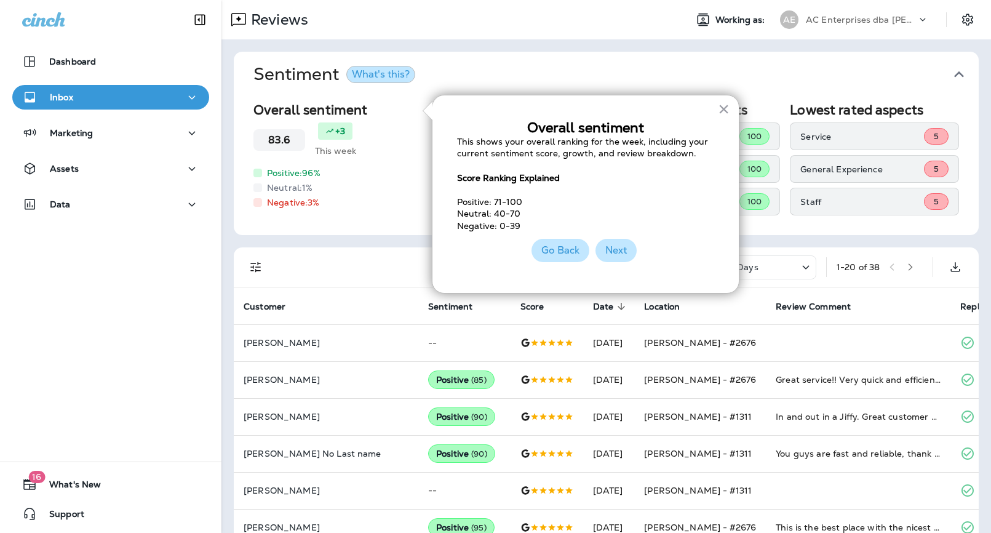
click at [614, 259] on button "Next" at bounding box center [616, 250] width 41 height 23
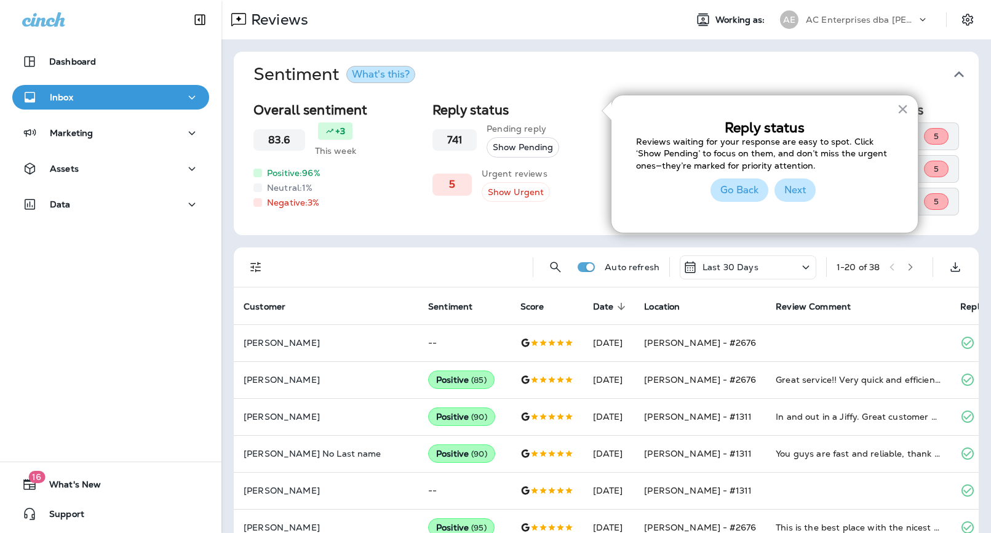
click at [793, 186] on button "Next" at bounding box center [795, 189] width 41 height 23
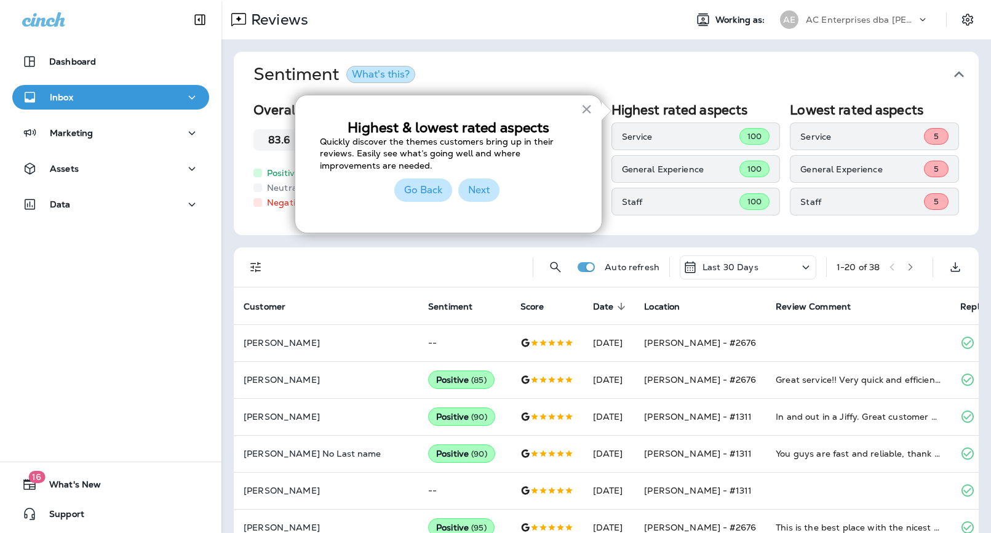
click at [478, 188] on button "Next" at bounding box center [478, 189] width 41 height 23
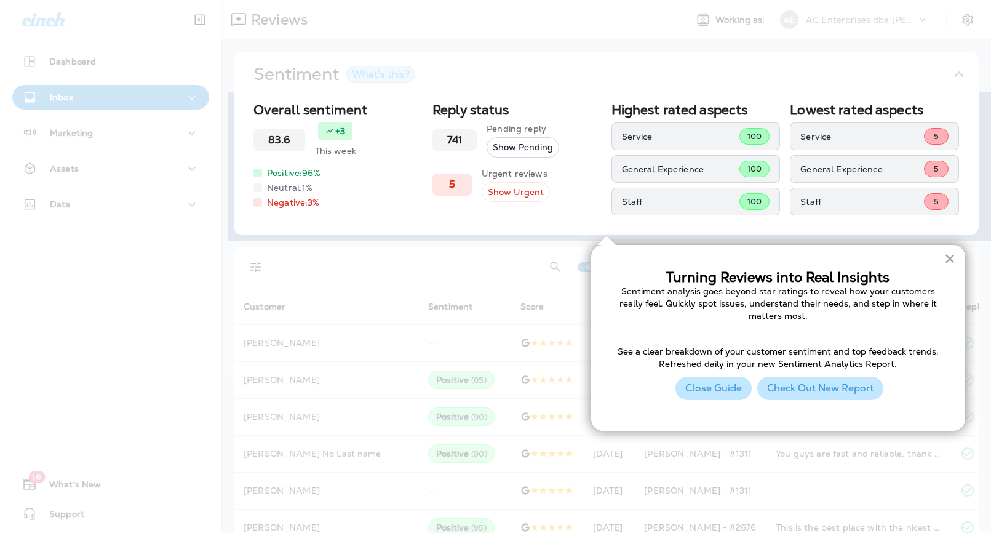
click at [843, 387] on button "Check Out New Report" at bounding box center [821, 388] width 126 height 23
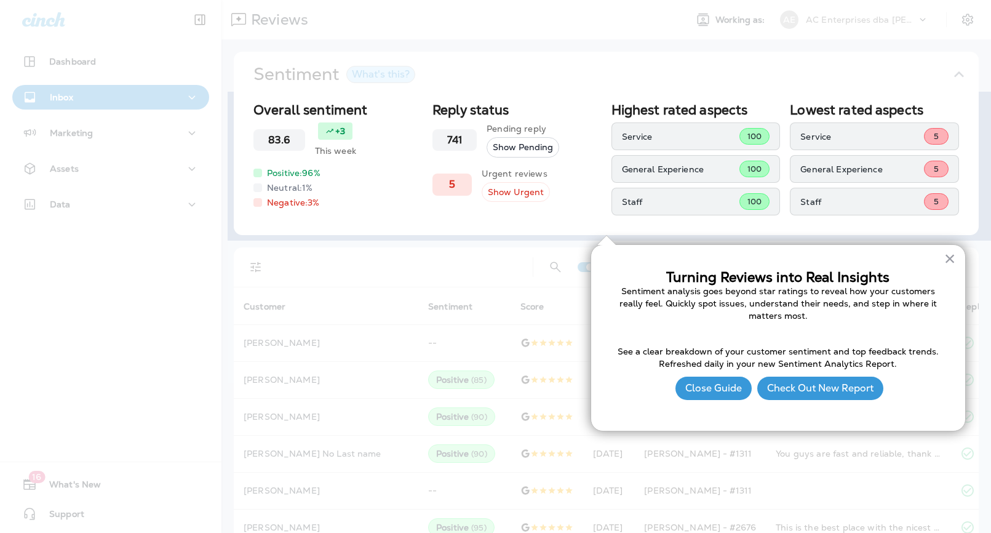
click at [689, 382] on button "Close Guide" at bounding box center [714, 388] width 76 height 23
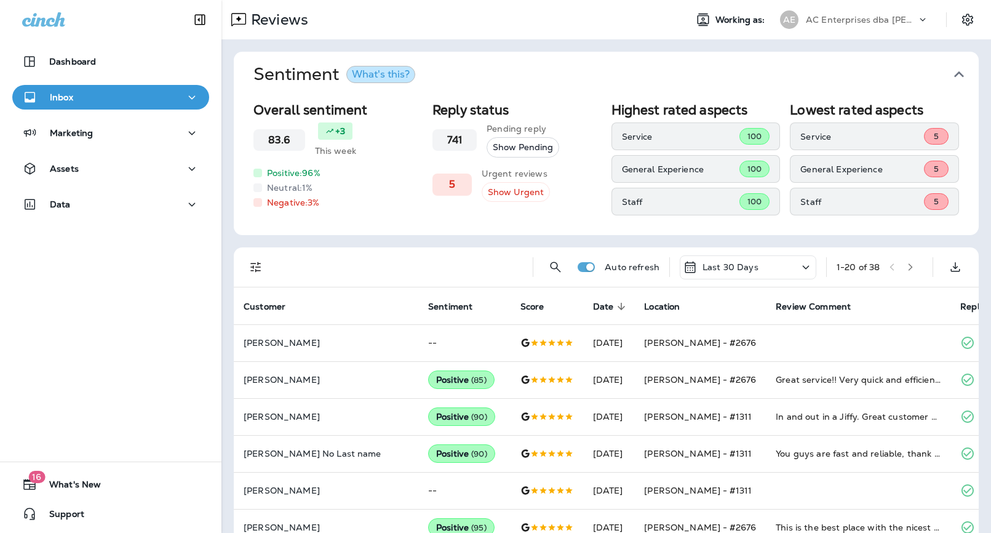
click at [891, 34] on div "Reviews Working as: AE AC Enterprises dba [PERSON_NAME]" at bounding box center [607, 19] width 770 height 39
click at [883, 18] on p "AC Enterprises dba [PERSON_NAME]" at bounding box center [861, 20] width 111 height 10
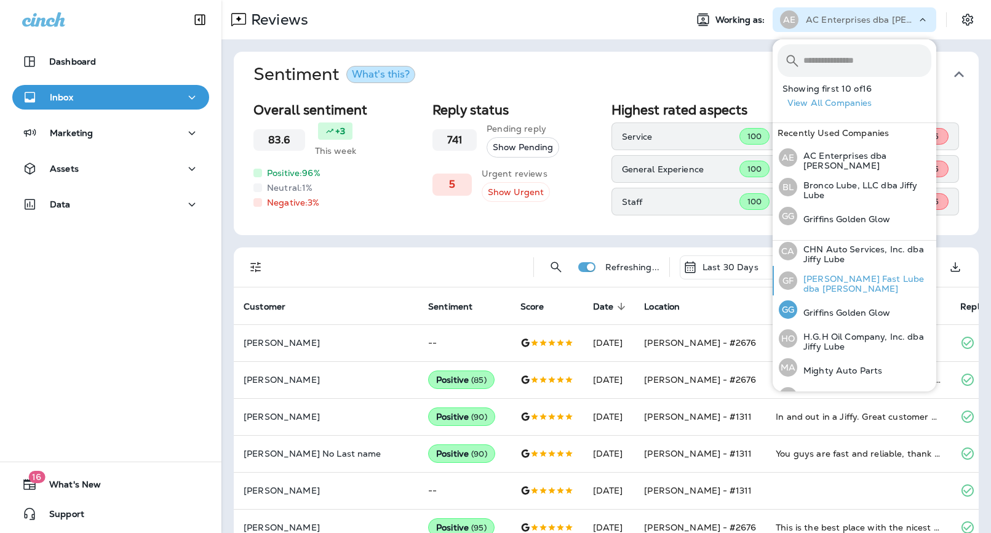
scroll to position [149, 0]
click at [819, 287] on p "[PERSON_NAME] Fast Lube dba [PERSON_NAME]" at bounding box center [865, 286] width 134 height 20
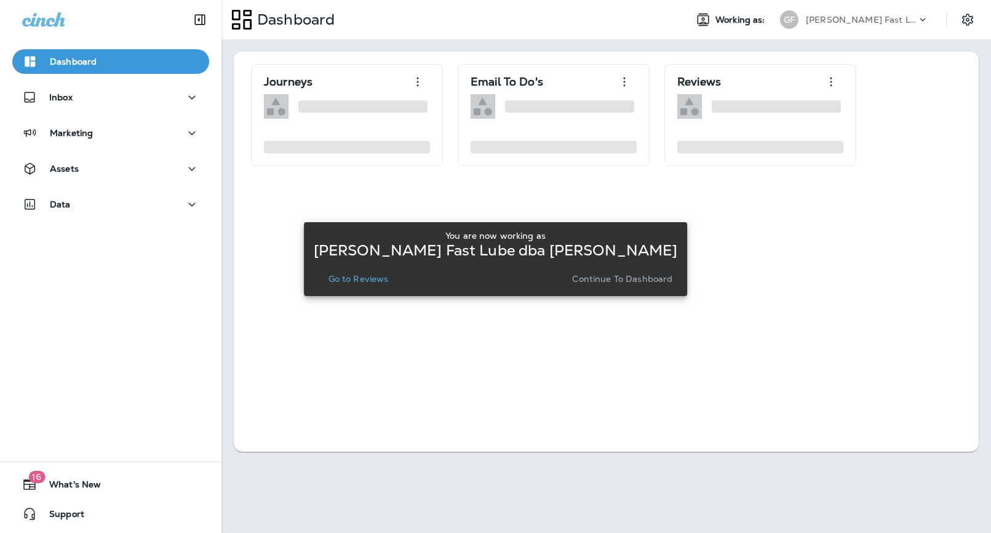
click at [372, 270] on button "Go to Reviews" at bounding box center [359, 278] width 70 height 17
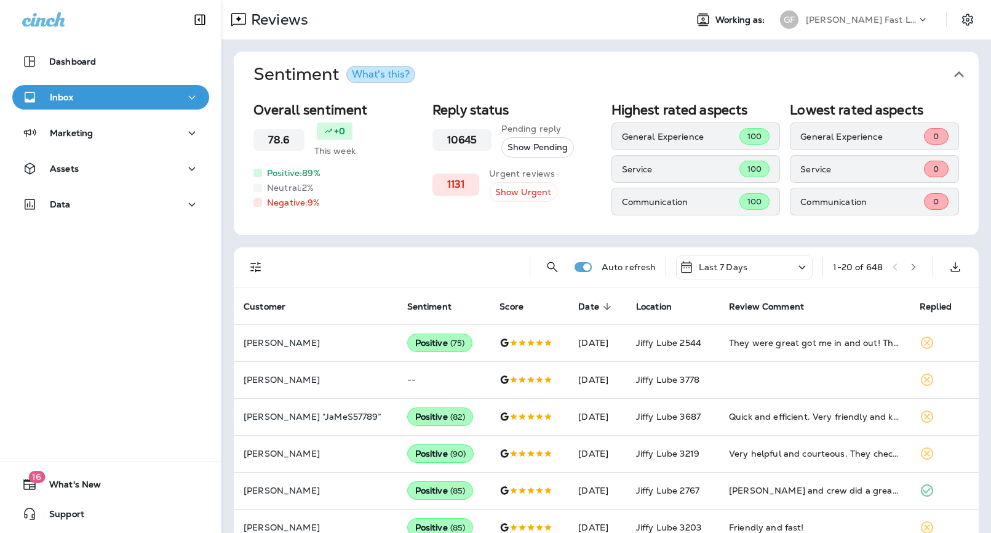
click at [455, 185] on h3 "1131" at bounding box center [456, 184] width 18 height 12
click at [527, 194] on button "Show Urgent" at bounding box center [523, 192] width 68 height 20
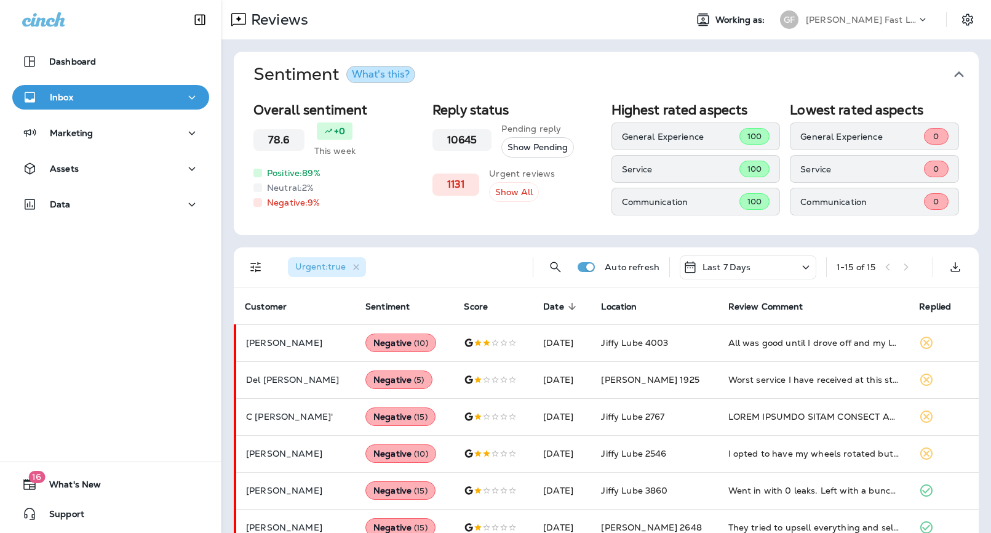
click at [785, 266] on div "Last 7 Days" at bounding box center [748, 267] width 137 height 24
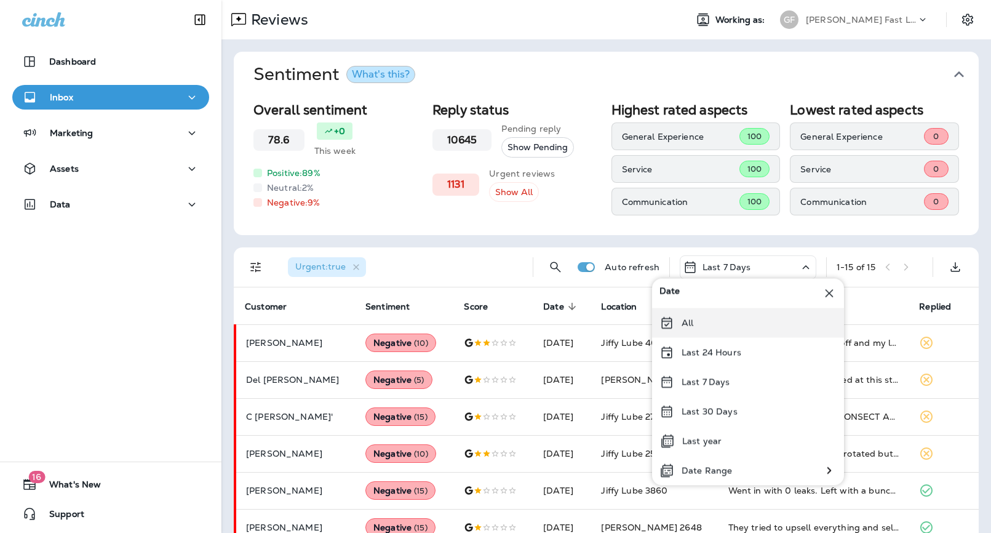
click at [780, 327] on div "All" at bounding box center [748, 323] width 192 height 30
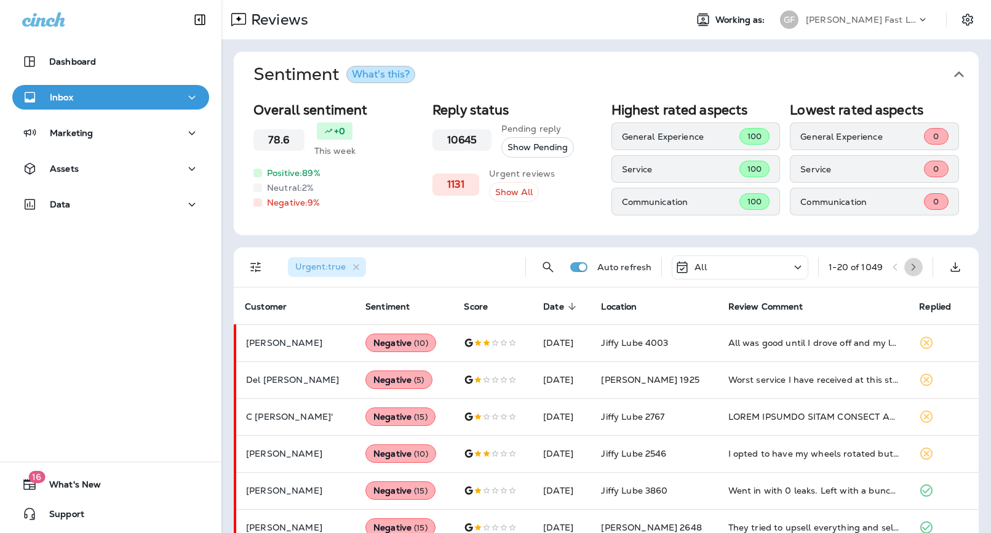
click at [912, 264] on icon "button" at bounding box center [914, 267] width 9 height 9
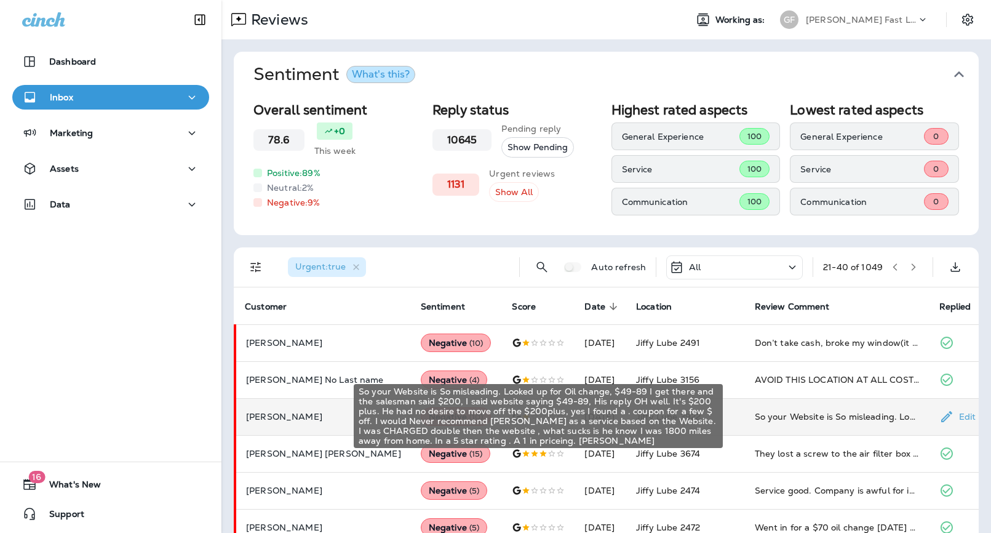
click at [796, 410] on div "So your Website is So misleading. Looked up for Oil change, $49-89 I get there …" at bounding box center [837, 416] width 165 height 12
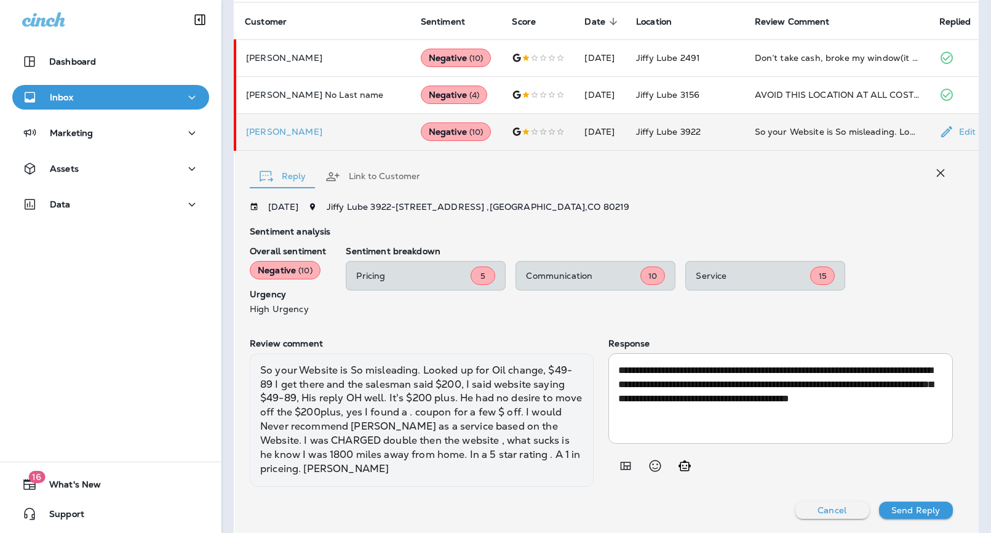
scroll to position [284, 0]
click at [814, 497] on div "**********" at bounding box center [601, 359] width 703 height 317
click at [811, 501] on button "Cancel" at bounding box center [833, 509] width 74 height 17
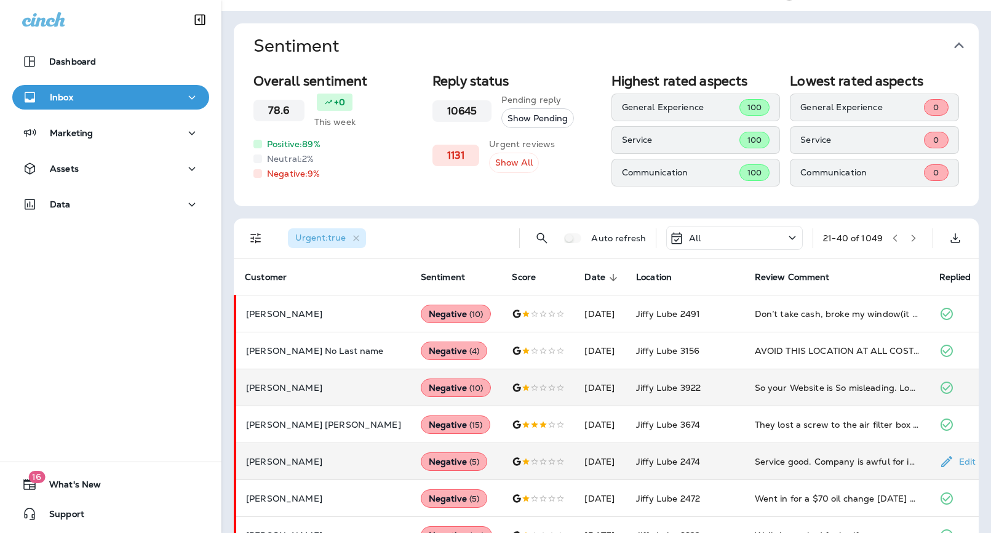
scroll to position [0, 0]
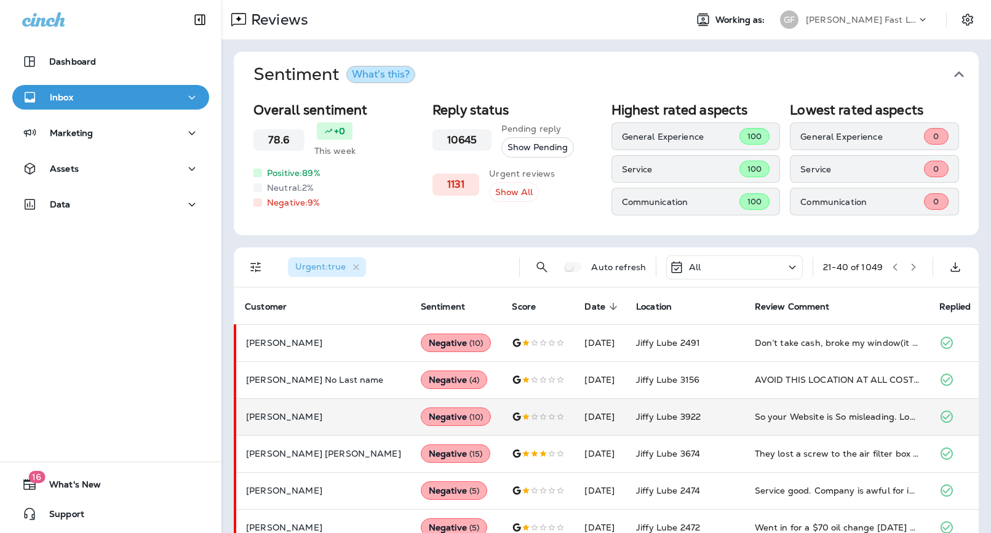
click at [252, 268] on icon "Filters" at bounding box center [256, 267] width 15 height 15
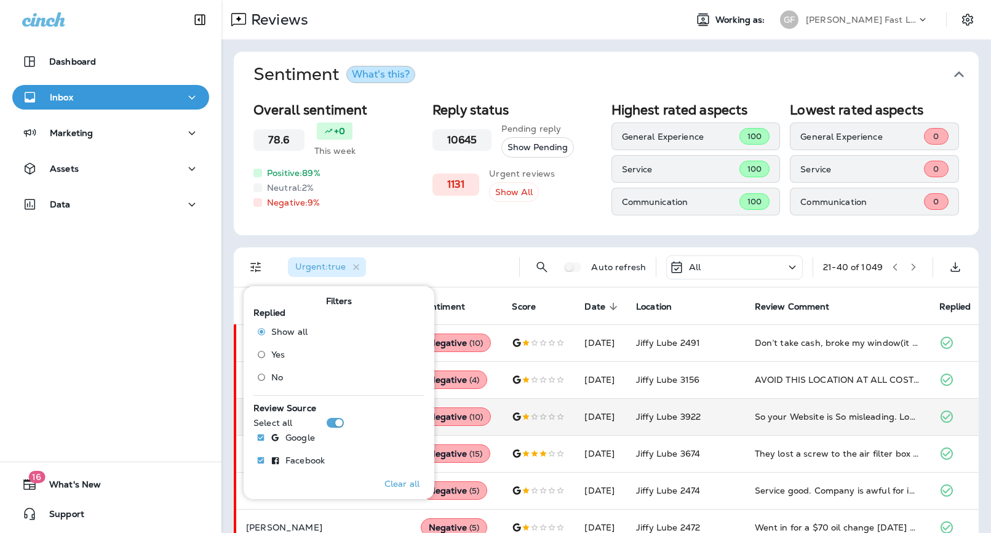
click at [273, 378] on span "No" at bounding box center [277, 377] width 12 height 10
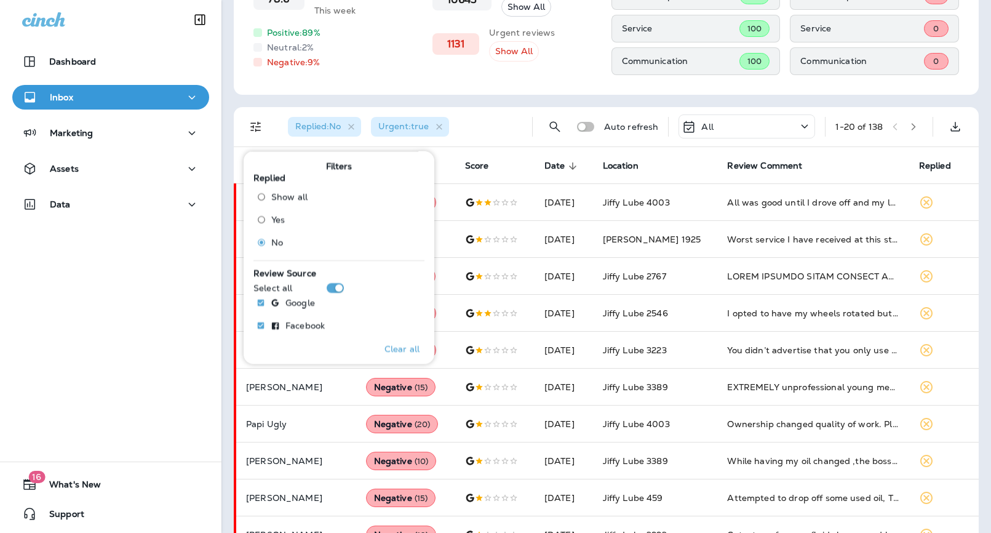
scroll to position [134, 0]
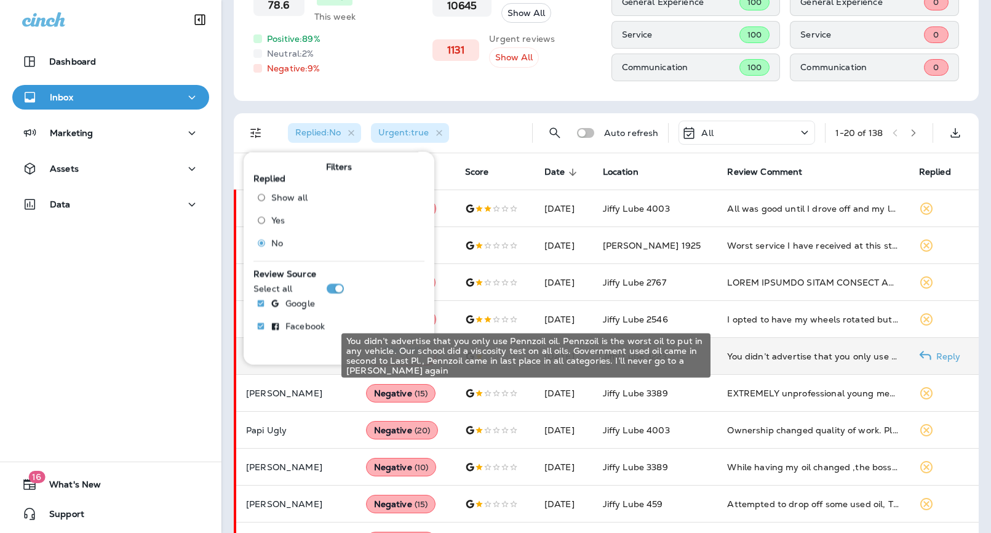
click at [763, 359] on div "You didn’t advertise that you only use Pennzoil oil. Pennzoil is the worst oil …" at bounding box center [813, 356] width 172 height 12
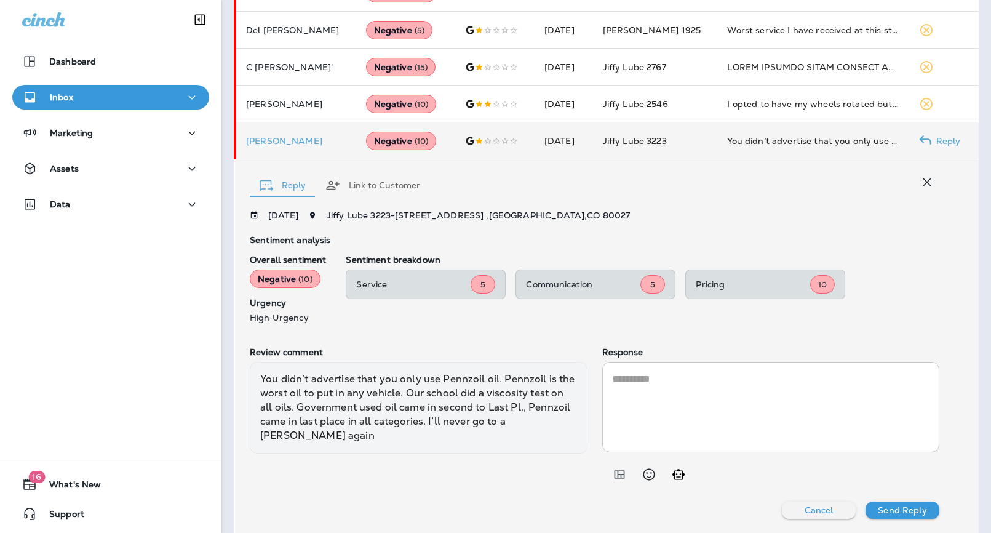
scroll to position [348, 0]
click at [395, 213] on span "Jiffy Lube [STREET_ADDRESS]" at bounding box center [478, 215] width 303 height 11
click at [59, 87] on button "Inbox" at bounding box center [110, 97] width 197 height 25
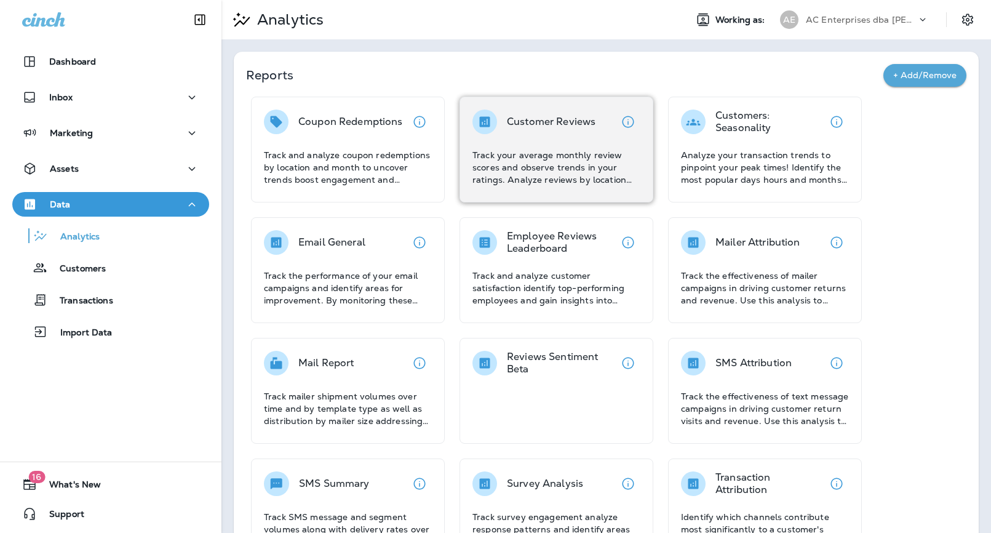
click at [563, 167] on p "Track your average monthly review scores and observe trends in your ratings. An…" at bounding box center [557, 167] width 168 height 37
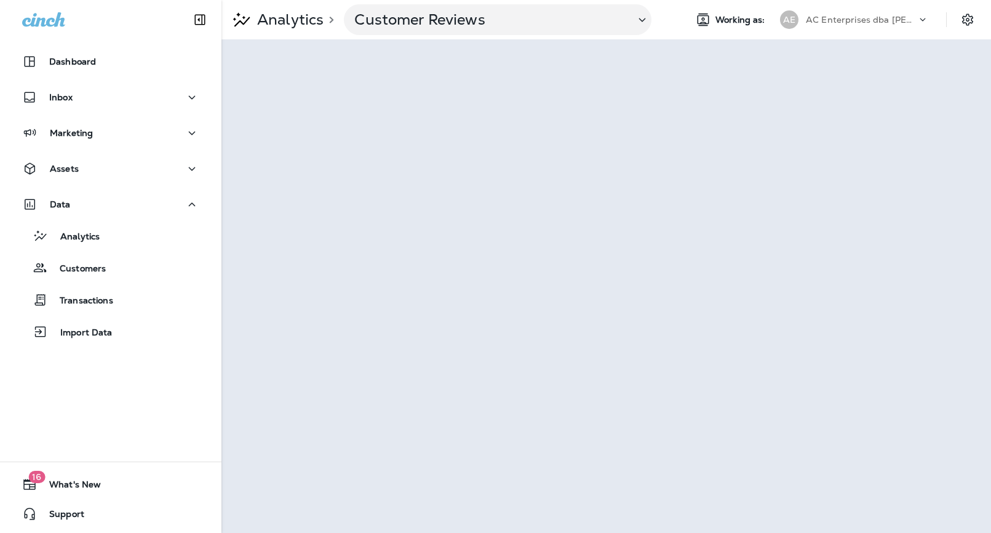
click at [900, 22] on p "AC Enterprises dba [PERSON_NAME]" at bounding box center [861, 20] width 111 height 10
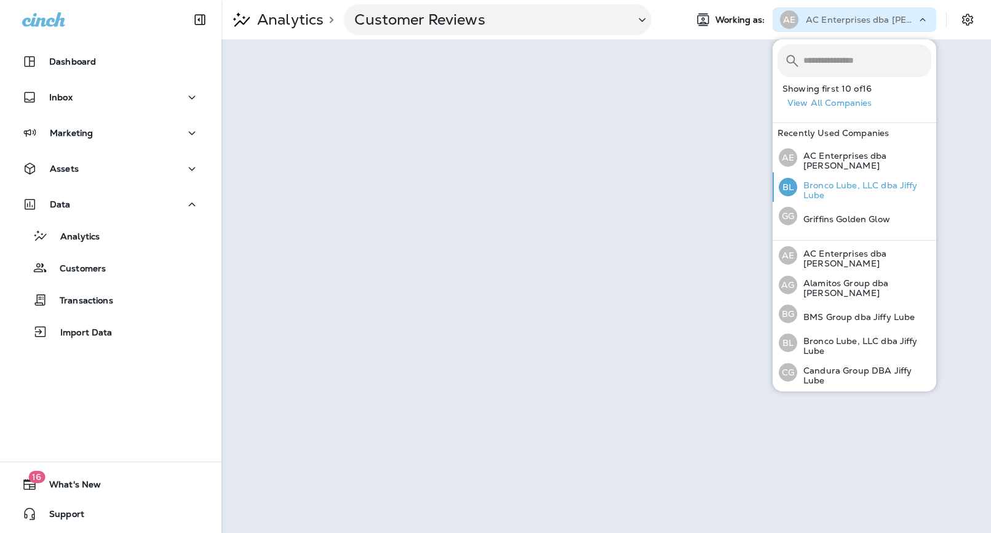
click at [857, 188] on p "Bronco Lube, LLC dba Jiffy Lube" at bounding box center [865, 190] width 134 height 20
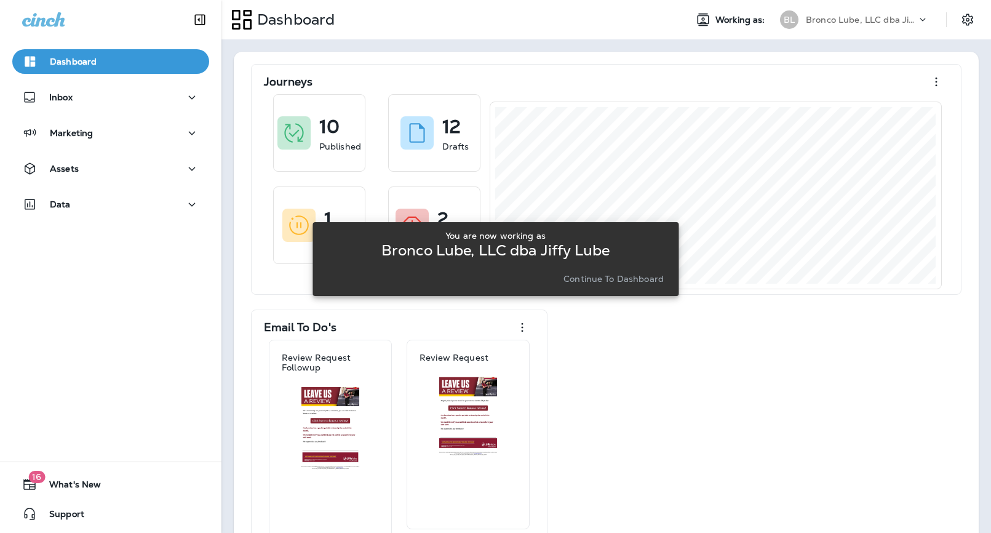
click at [585, 281] on p "Continue to Dashboard" at bounding box center [614, 279] width 100 height 10
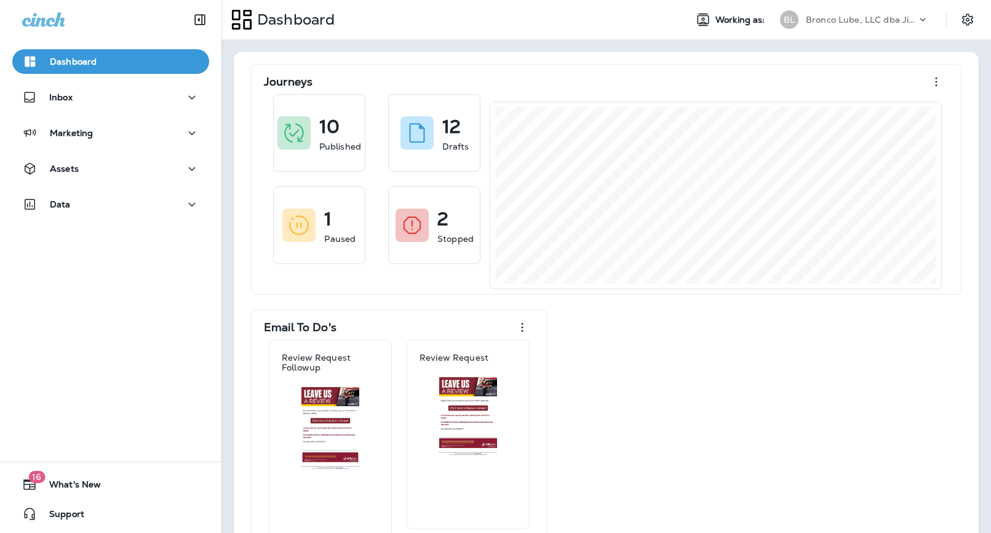
click at [63, 222] on div "Data" at bounding box center [111, 207] width 222 height 31
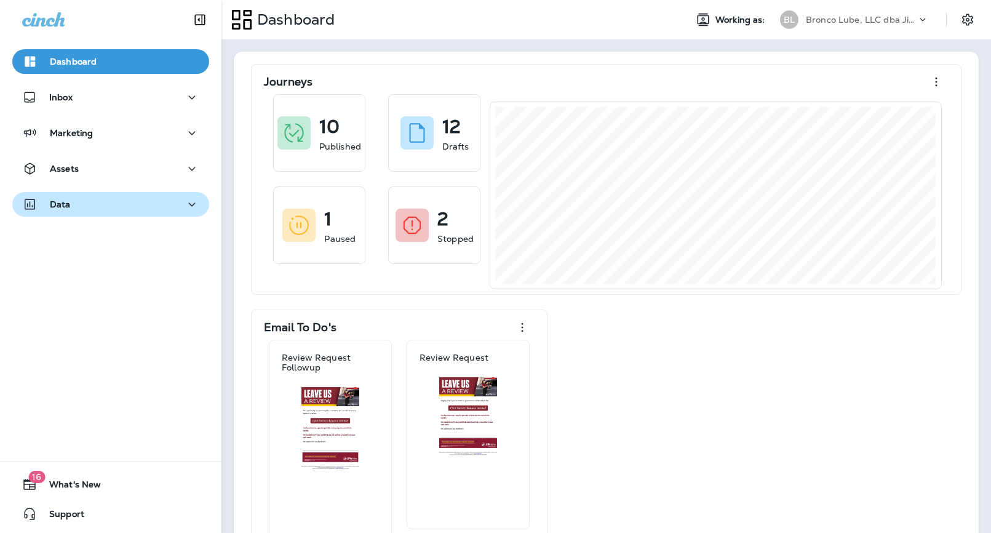
click at [65, 210] on div "Data" at bounding box center [46, 204] width 49 height 15
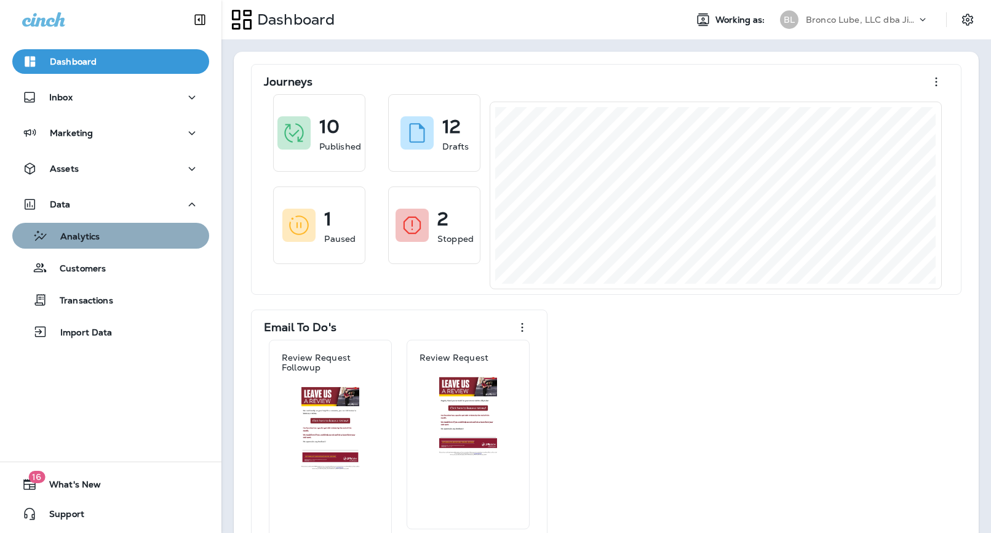
click at [92, 228] on div "Analytics" at bounding box center [58, 235] width 82 height 18
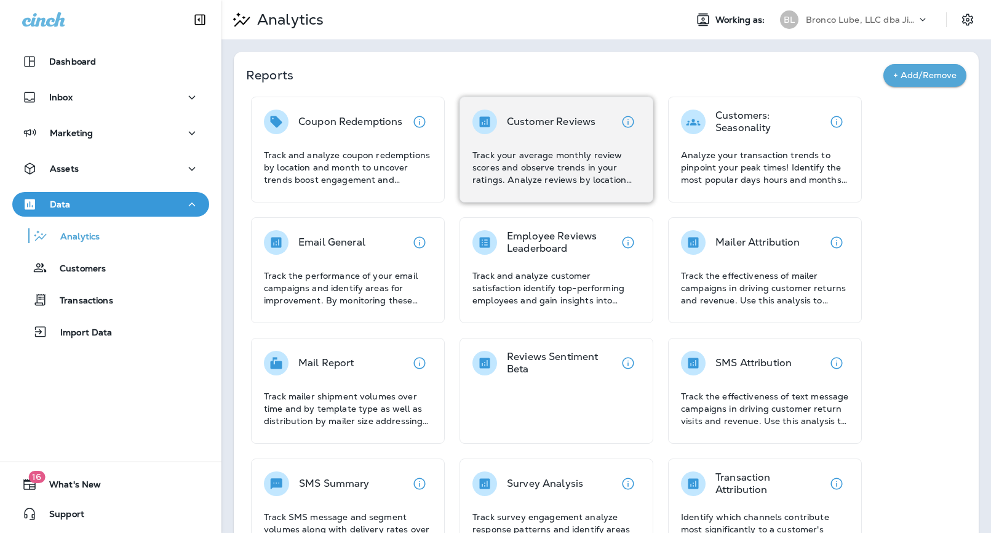
click at [494, 190] on div "Customer Reviews Track your average monthly review scores and observe trends in…" at bounding box center [557, 150] width 194 height 106
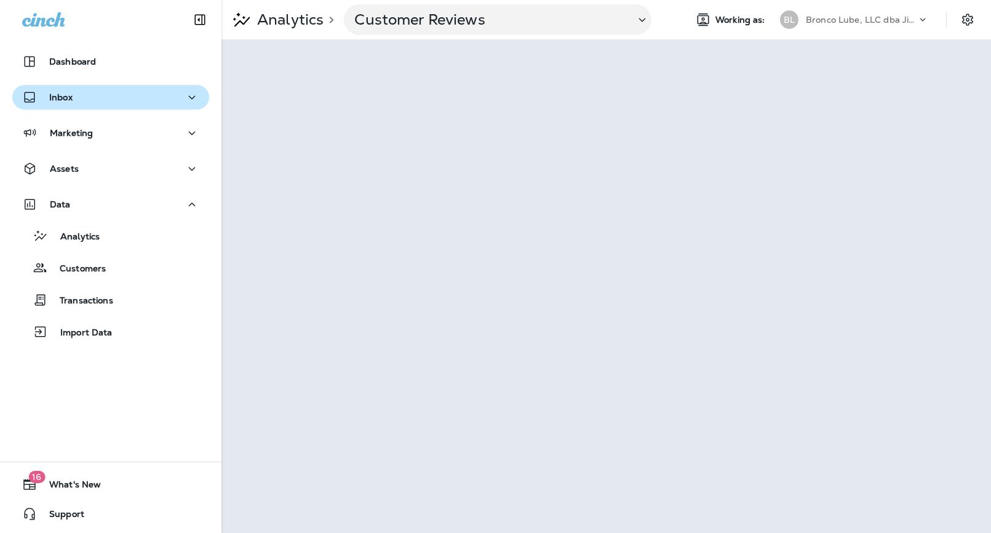
click at [58, 99] on p "Inbox" at bounding box center [60, 97] width 23 height 10
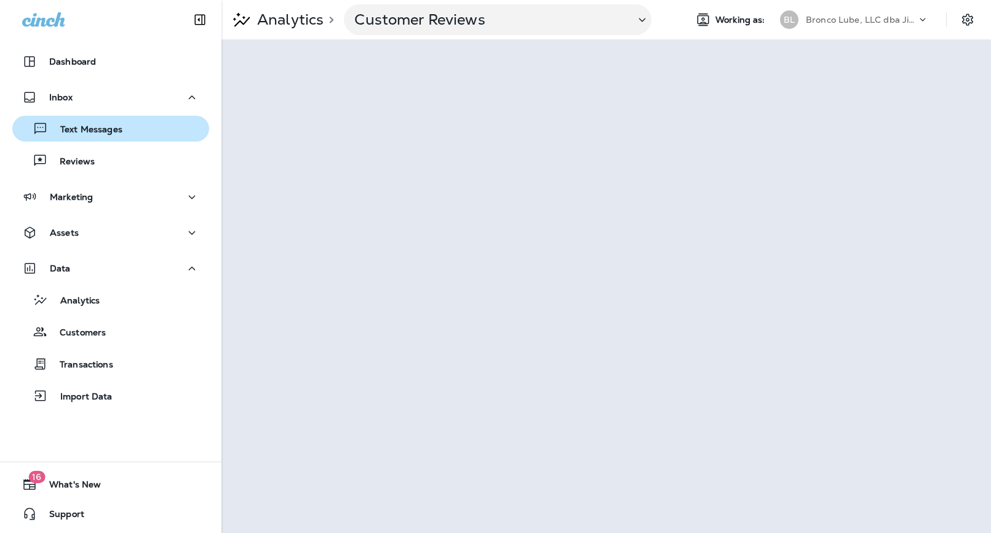
click at [74, 133] on p "Text Messages" at bounding box center [85, 130] width 74 height 12
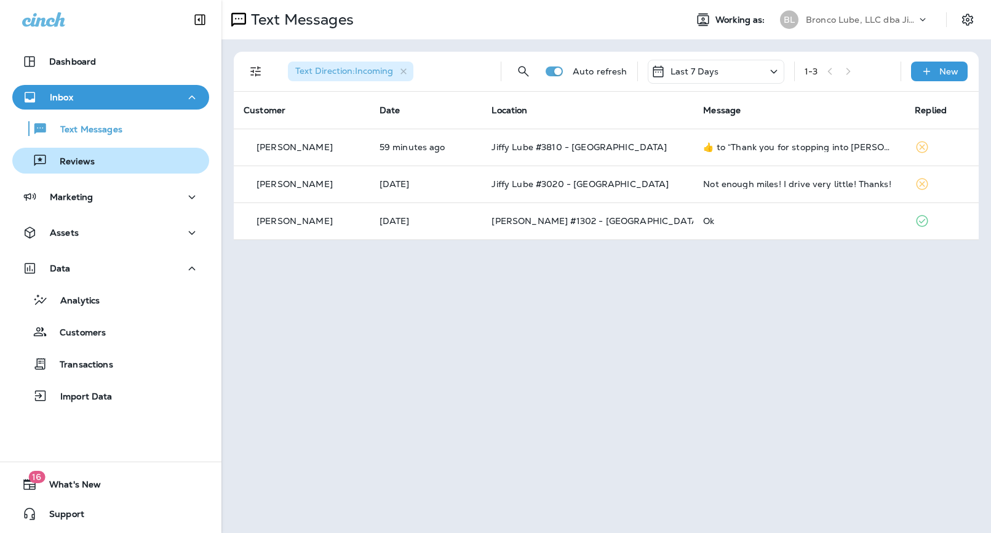
click at [82, 158] on p "Reviews" at bounding box center [70, 162] width 47 height 12
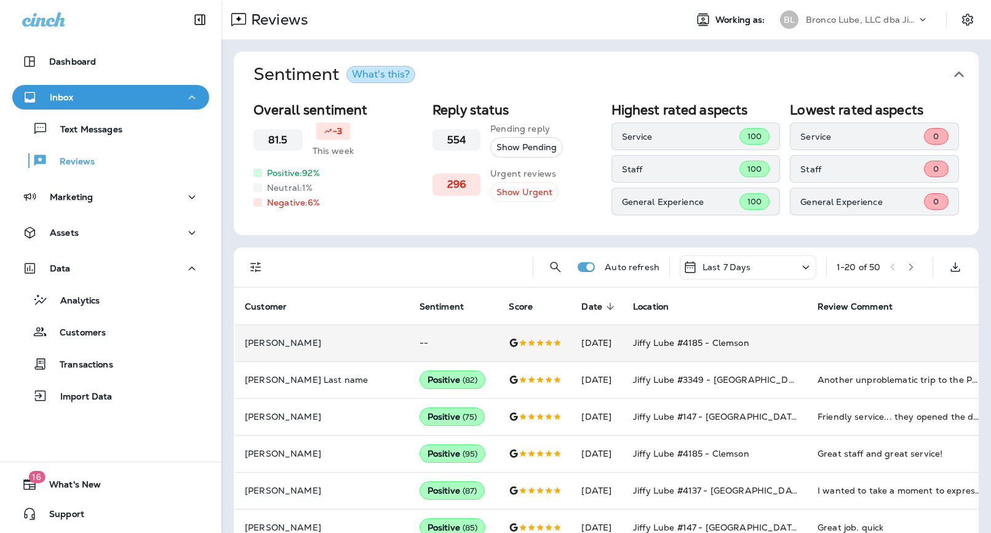
click at [809, 349] on td at bounding box center [900, 342] width 185 height 37
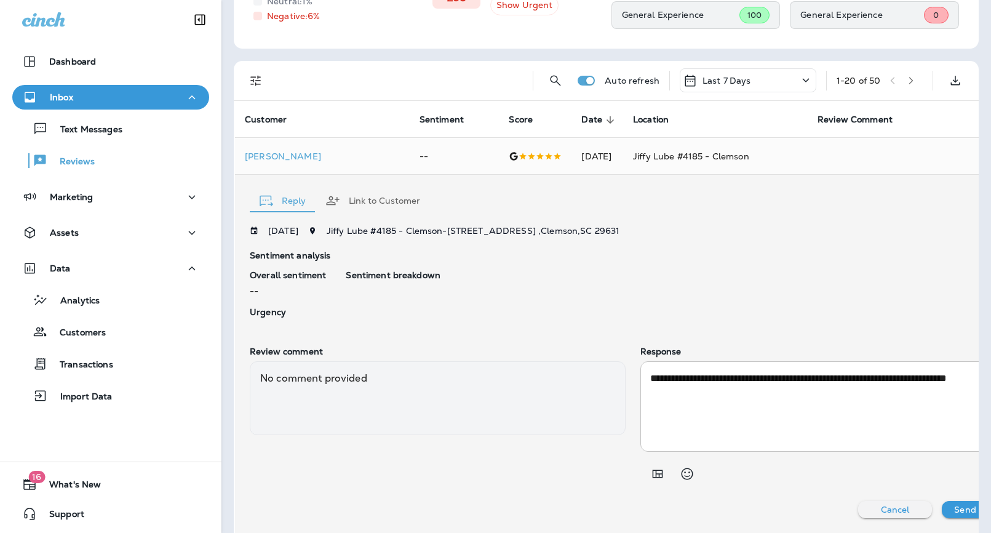
click at [106, 90] on div "Inbox" at bounding box center [110, 97] width 177 height 15
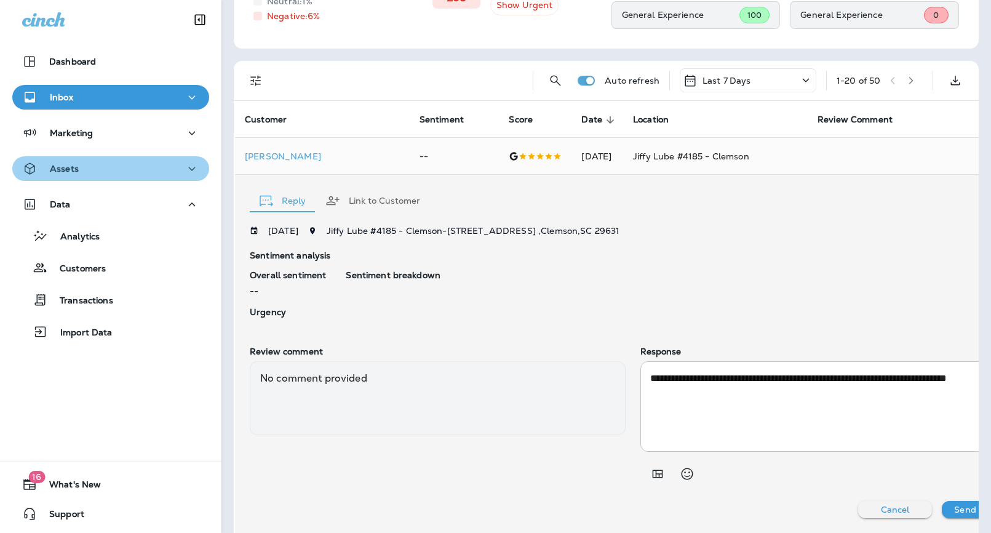
click at [79, 156] on button "Assets" at bounding box center [110, 168] width 197 height 25
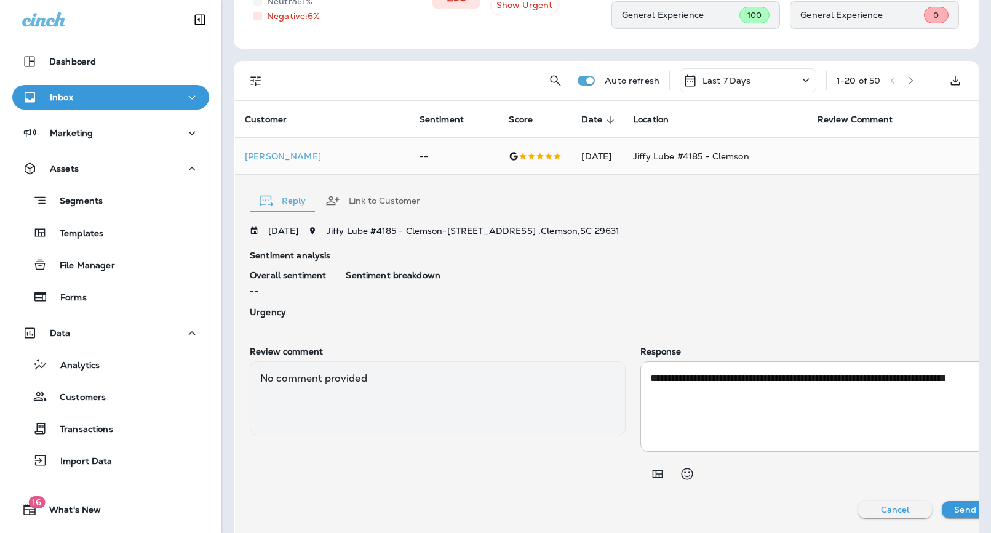
click at [102, 97] on div "Inbox" at bounding box center [110, 97] width 177 height 15
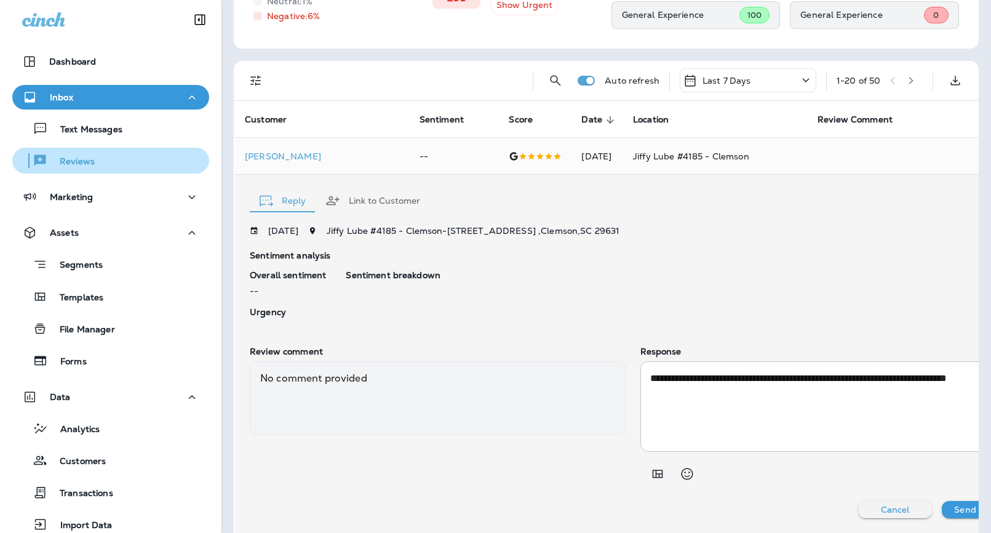
click at [77, 164] on p "Reviews" at bounding box center [70, 162] width 47 height 12
click at [991, 196] on icon "button" at bounding box center [1004, 198] width 8 height 8
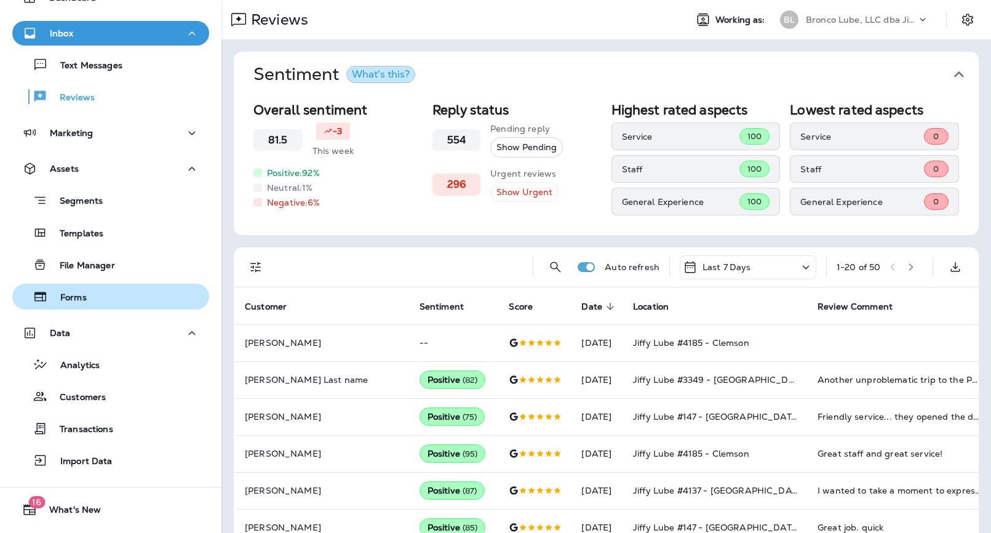
scroll to position [89, 0]
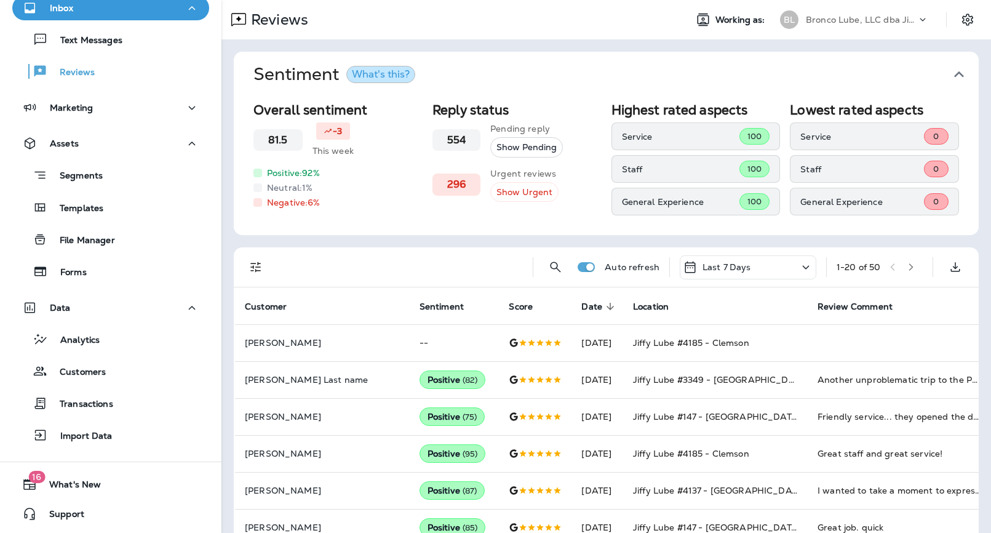
click at [103, 321] on div "Analytics Customers Transactions Import Data" at bounding box center [110, 384] width 197 height 128
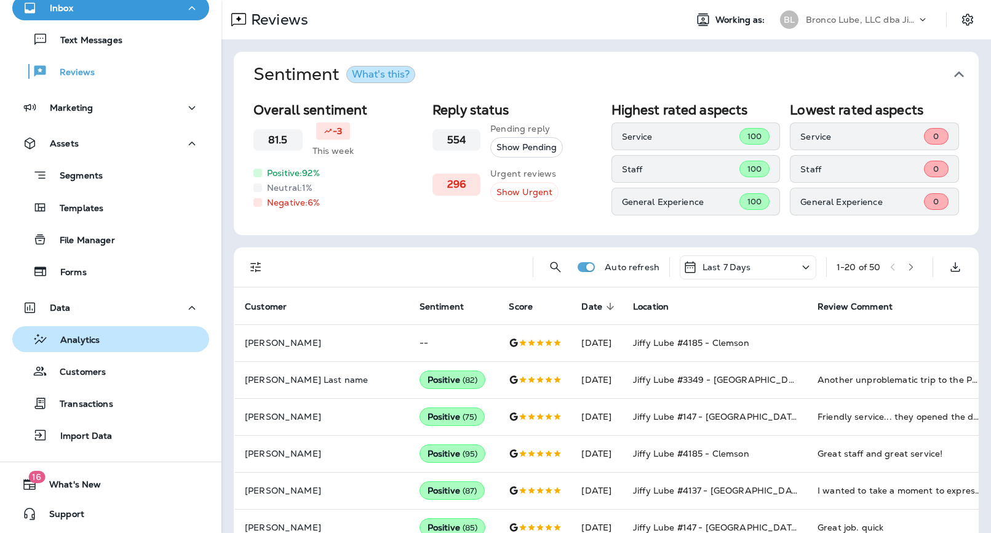
click at [97, 342] on p "Analytics" at bounding box center [74, 341] width 52 height 12
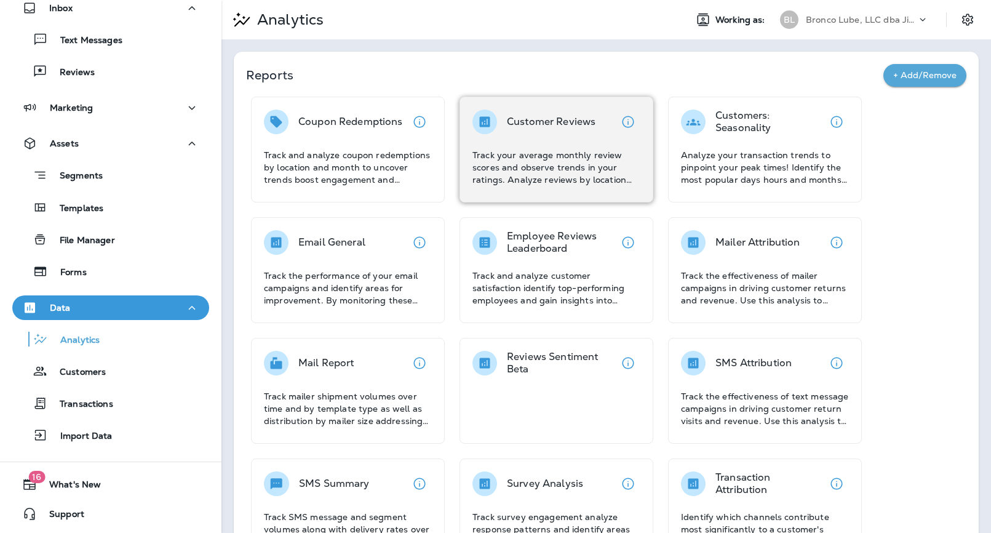
click at [572, 167] on p "Track your average monthly review scores and observe trends in your ratings. An…" at bounding box center [557, 167] width 168 height 37
